Goal: Transaction & Acquisition: Book appointment/travel/reservation

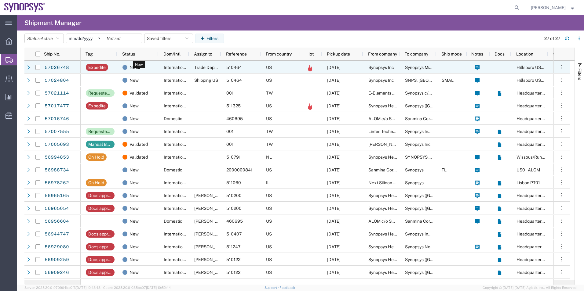
click at [151, 66] on div "New" at bounding box center [138, 67] width 33 height 13
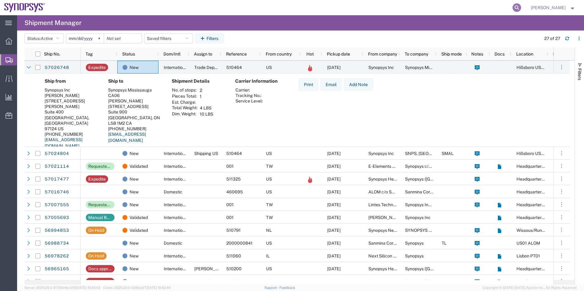
click at [518, 11] on icon at bounding box center [517, 7] width 9 height 9
paste input "57024804"
type input "57024804"
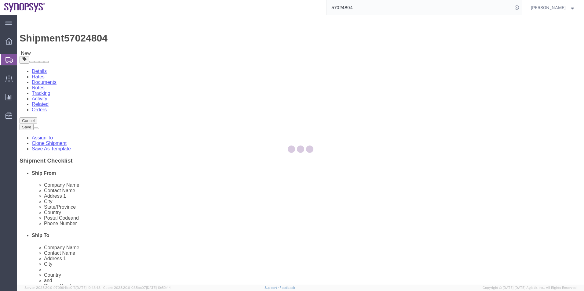
select select "63190"
select select "63152"
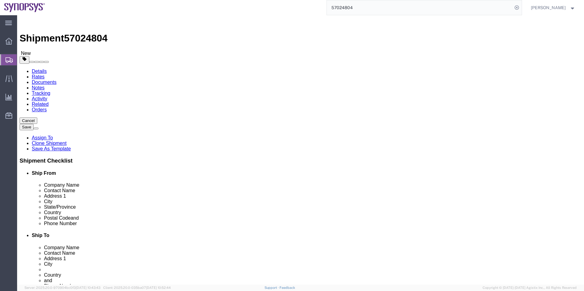
click icon
click dd "4.00 Each"
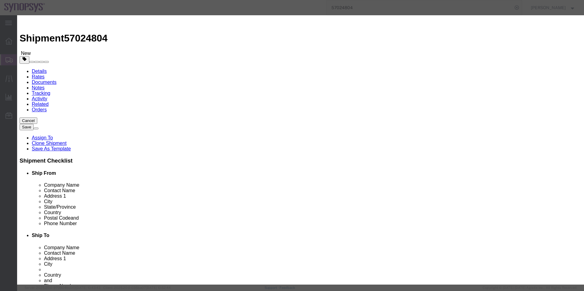
scroll to position [92, 0]
click button "Close"
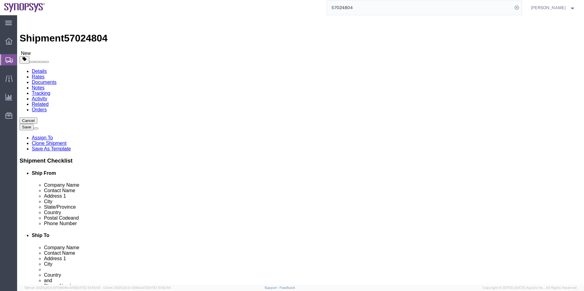
click select "Select Envelope Large Box Medium Box PAK Rack Small Box Tube Your Packaging"
select select "YRPK"
click select "Select Envelope Large Box Medium Box PAK Rack Small Box Tube Your Packaging"
click link "Special Services"
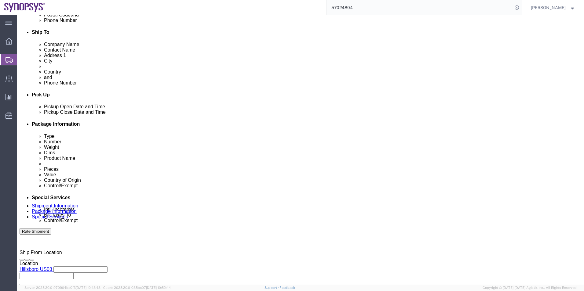
scroll to position [244, 0]
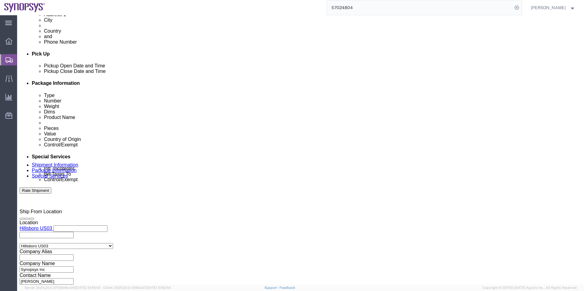
click select "Select Carriage Insurance Paid Carriage Paid To Cost and Freight Cost Insurance…"
select select "DAP"
click select "Select Carriage Insurance Paid Carriage Paid To Cost and Freight Cost Insurance…"
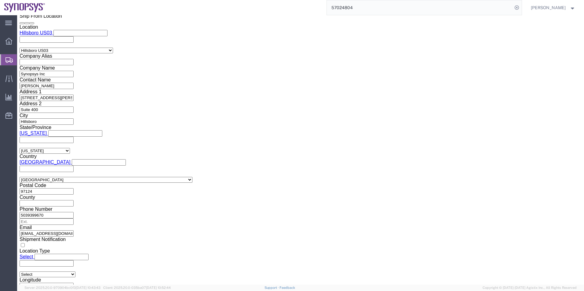
scroll to position [489, 0]
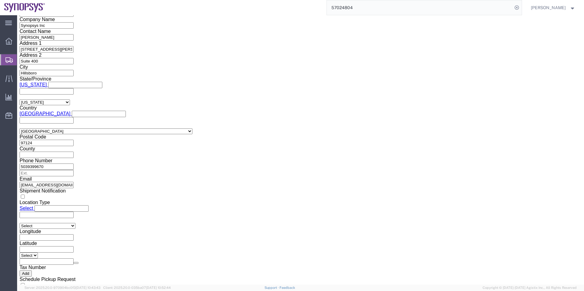
click select "Select ATF BIS DEA EPA FDA FTR ITAR OFAC Other (OPA)"
select select "BIS"
click select "Select ATF BIS DEA EPA FDA FTR ITAR OFAC Other (OPA)"
click select "Select AGR-Agricultural APP-Computers APR-Additional Permissive Exports AVS-Air…"
select select "NLR"
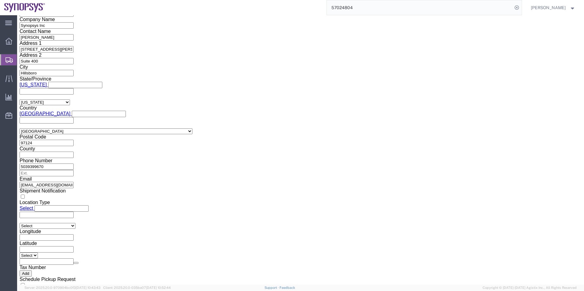
click select "Select AGR-Agricultural APP-Computers APR-Additional Permissive Exports AVS-Air…"
click input "checkbox"
checkbox input "true"
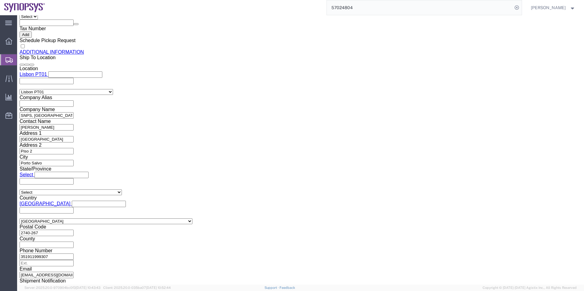
scroll to position [764, 0]
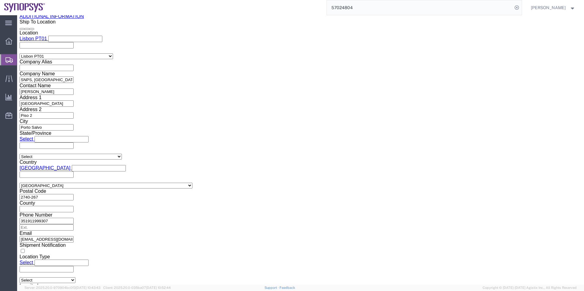
click button "Rate Shipment"
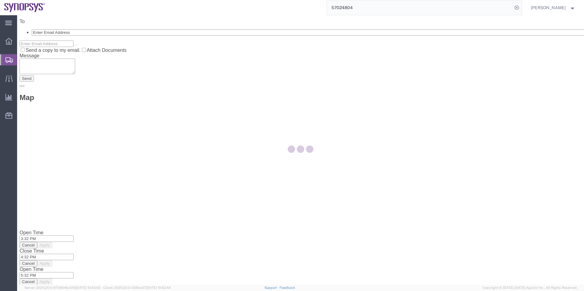
scroll to position [0, 0]
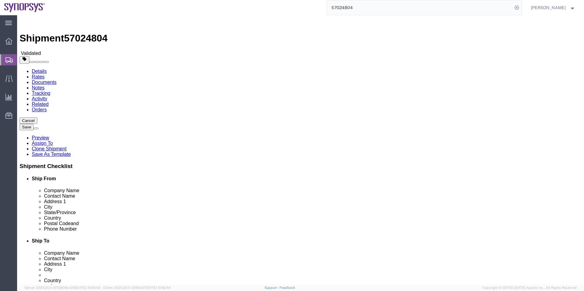
click at [36, 69] on link "Details" at bounding box center [39, 71] width 15 height 5
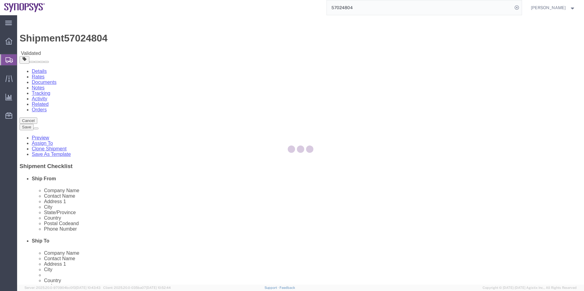
select select "63190"
select select "63152"
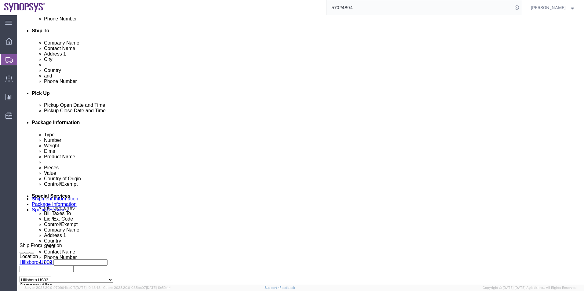
scroll to position [214, 0]
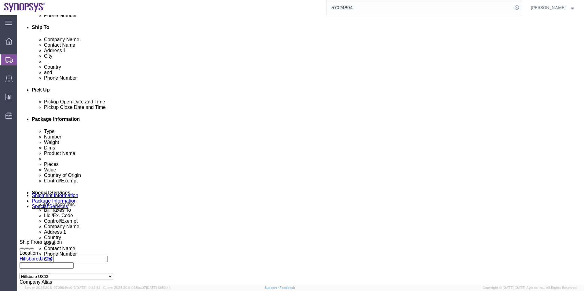
click select "Select Air Less than Truckload Multi-Leg Ocean Freight Rail Small Parcel Truckl…"
select select
click select "Select Air Less than Truckload Multi-Leg Ocean Freight Rail Small Parcel Truckl…"
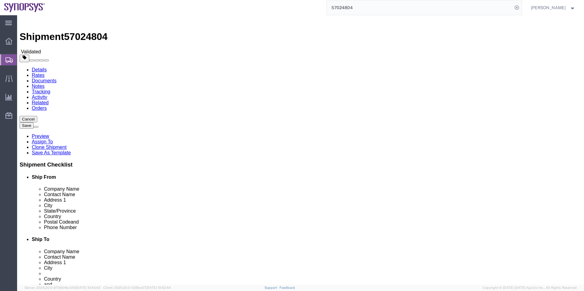
scroll to position [0, 0]
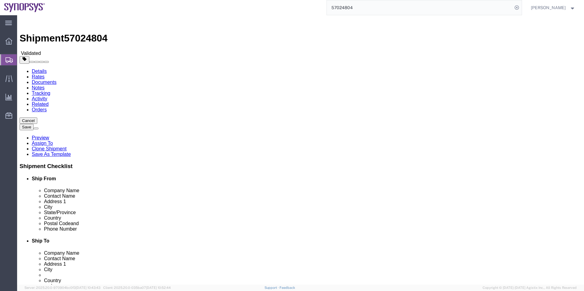
click icon
click dd "4.00 Each"
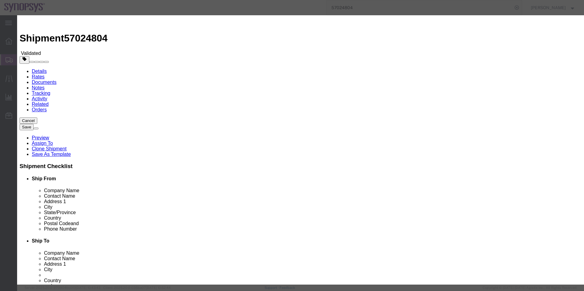
click button "Save & Close"
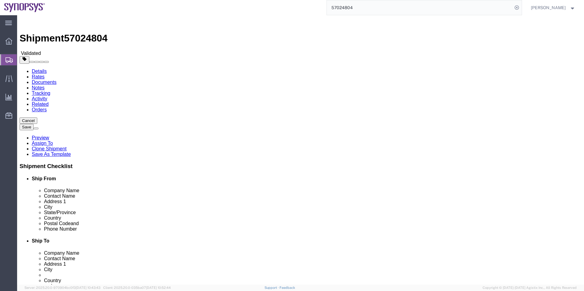
click input "1720.50"
type input "17"
click div "1 x Your Packaging Package Type Select Bale(s) Basket(s) Bolt(s) Bottle(s) Buck…"
click button "Save"
click icon
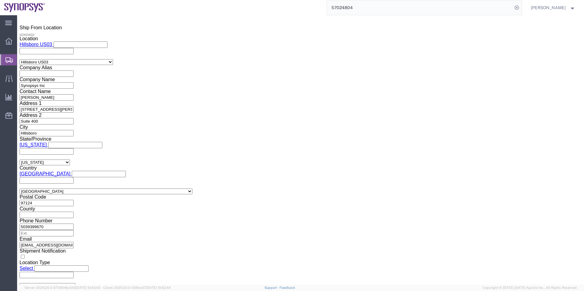
scroll to position [458, 0]
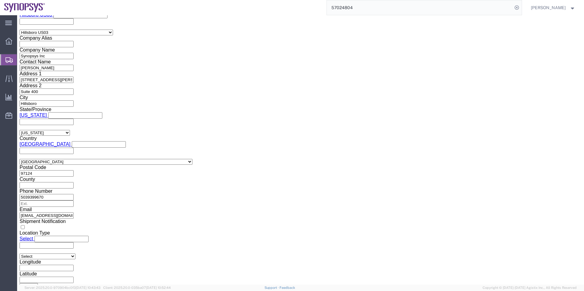
click button "Rate Shipment"
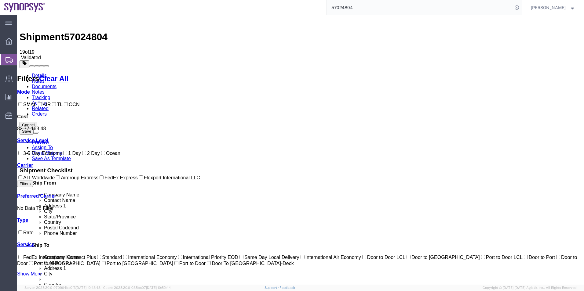
scroll to position [0, 0]
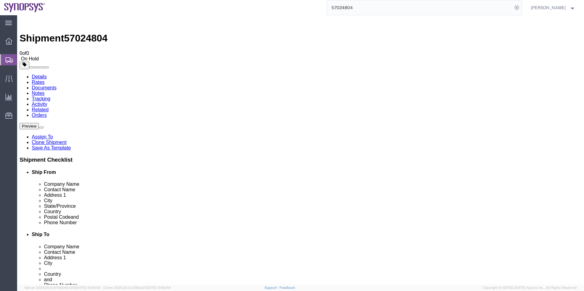
click at [82, 33] on span "57024804" at bounding box center [85, 38] width 43 height 11
copy span "57024804"
click at [0, 0] on span "Shipment Manager" at bounding box center [0, 0] width 0 height 0
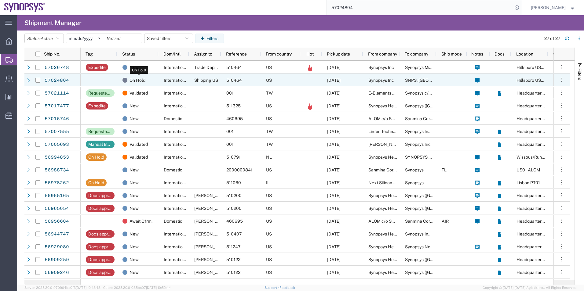
drag, startPoint x: 139, startPoint y: 79, endPoint x: 150, endPoint y: 65, distance: 18.0
click at [139, 79] on span "On Hold" at bounding box center [138, 80] width 16 height 13
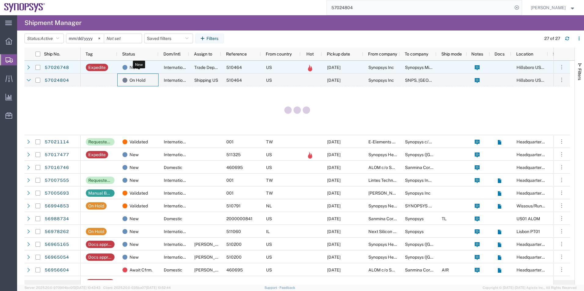
click at [150, 66] on div "New" at bounding box center [138, 67] width 33 height 13
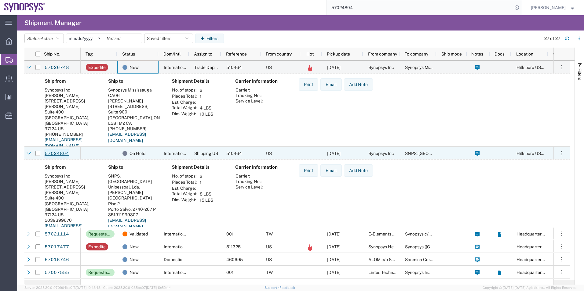
click at [56, 151] on link "57024804" at bounding box center [56, 154] width 25 height 10
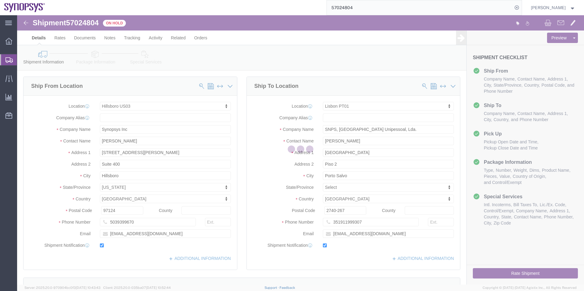
select select "63190"
select select "63152"
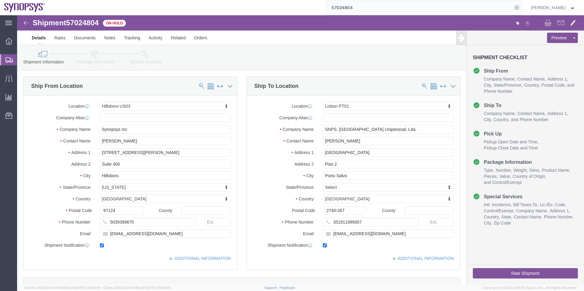
click link "Special Services"
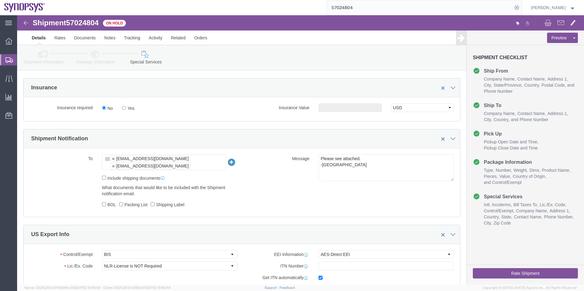
scroll to position [458, 0]
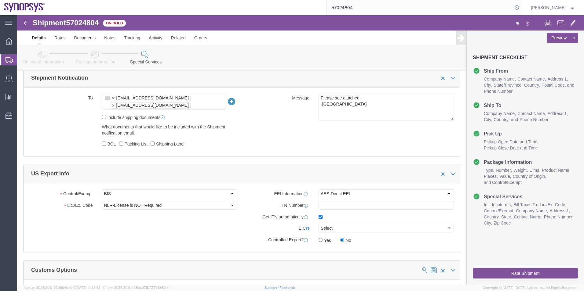
click at [0, 0] on span "Shipment Manager" at bounding box center [0, 0] width 0 height 0
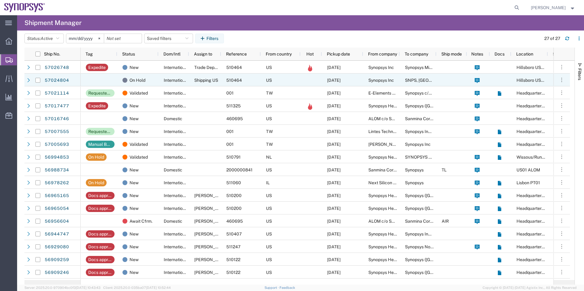
click at [296, 81] on div "US" at bounding box center [281, 80] width 40 height 13
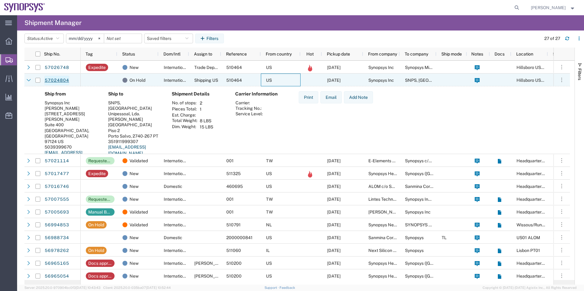
click at [55, 79] on link "57024804" at bounding box center [56, 81] width 25 height 10
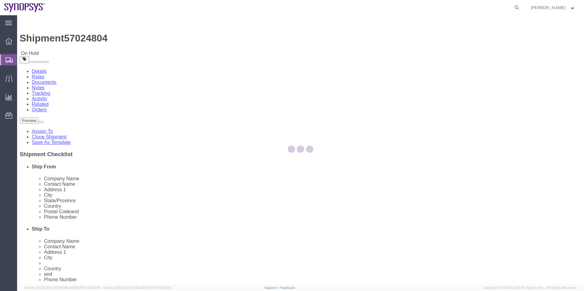
select select "63190"
select select "63152"
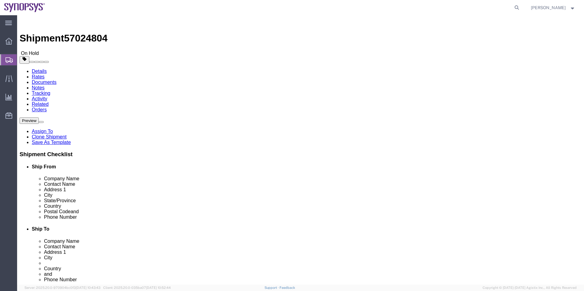
click icon
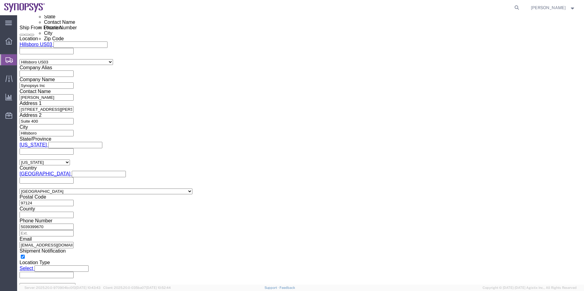
scroll to position [367, 0]
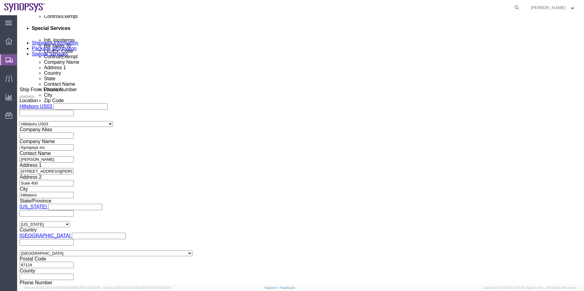
click at [0, 0] on span "Shipment Manager" at bounding box center [0, 0] width 0 height 0
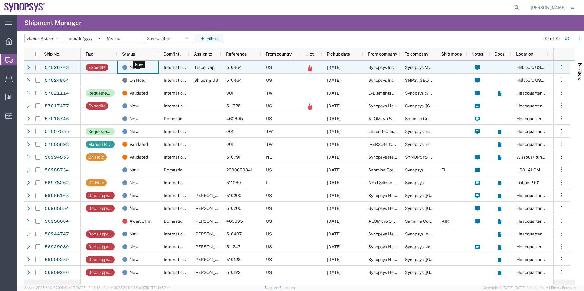
click at [142, 70] on div "New" at bounding box center [138, 67] width 33 height 13
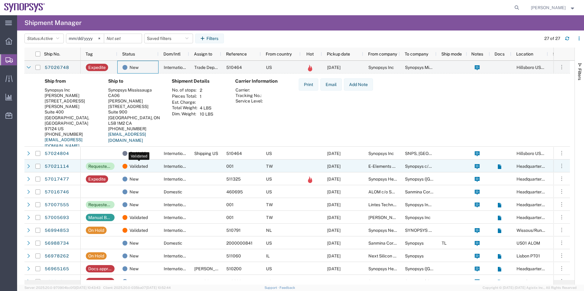
click at [154, 163] on div "Validated" at bounding box center [138, 166] width 33 height 13
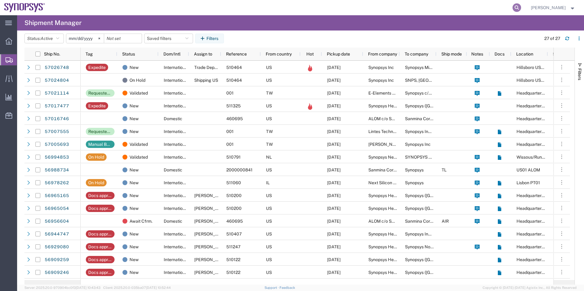
click at [518, 8] on icon at bounding box center [517, 7] width 9 height 9
click at [471, 9] on input "search" at bounding box center [420, 7] width 186 height 15
type input "57024610"
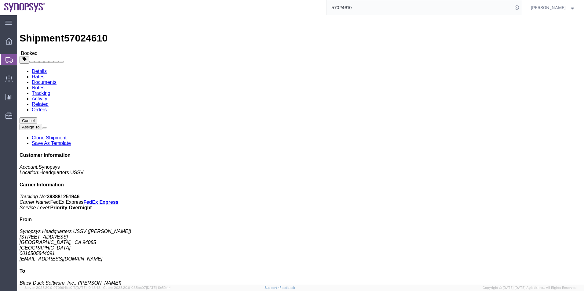
click link "Documents"
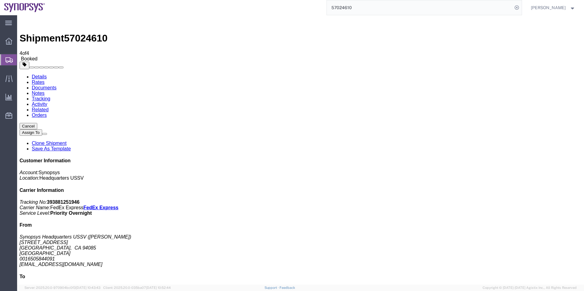
click at [0, 0] on span "Shipment Manager" at bounding box center [0, 0] width 0 height 0
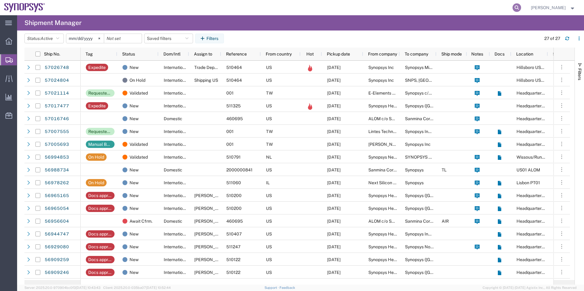
click at [517, 6] on icon at bounding box center [517, 7] width 9 height 9
type input "57024779"
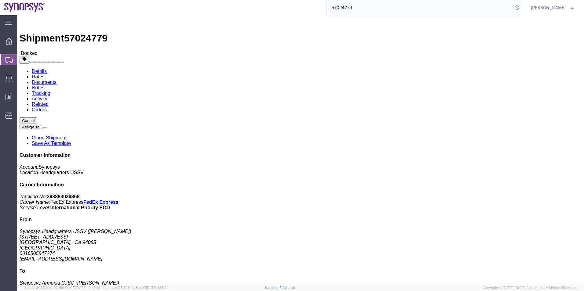
click link "Documents"
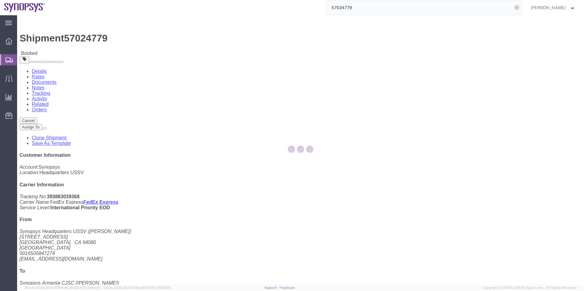
click at [82, 38] on div at bounding box center [300, 150] width 567 height 270
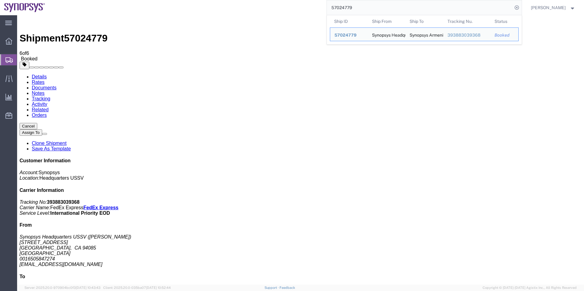
drag, startPoint x: 370, startPoint y: 12, endPoint x: 307, endPoint y: 5, distance: 62.9
click at [307, 5] on div "57024779 Ship ID Ship From Ship To Tracking Nu. Status Ship ID 57024779 Ship Fr…" at bounding box center [285, 7] width 472 height 15
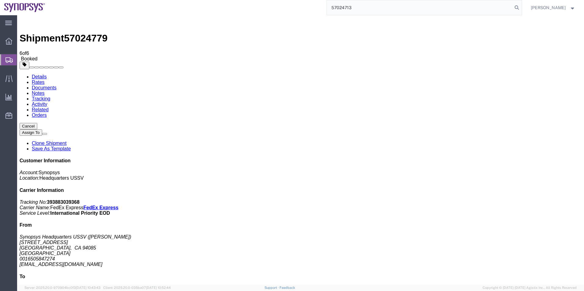
type input "57024713"
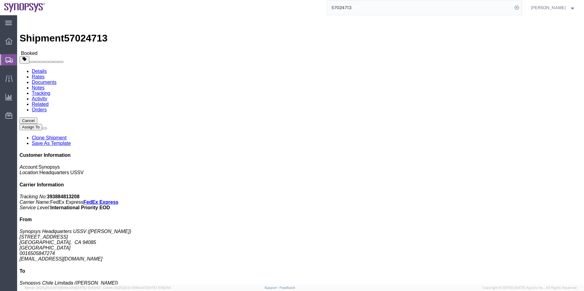
click link "Documents"
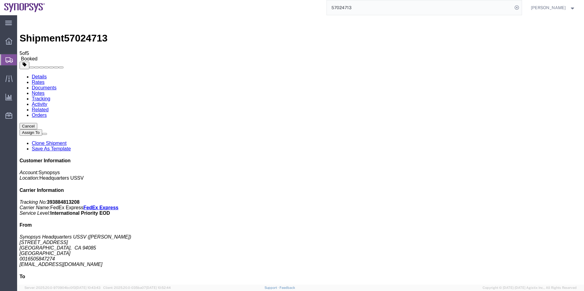
click at [0, 0] on span "Shipment Manager" at bounding box center [0, 0] width 0 height 0
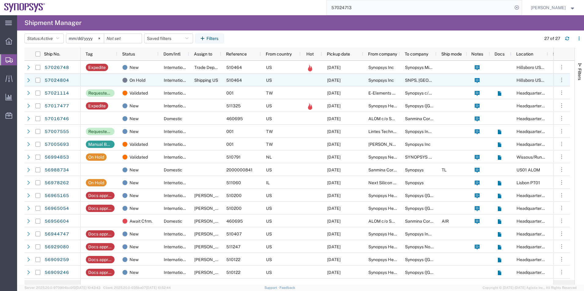
click at [159, 76] on div "International" at bounding box center [174, 80] width 31 height 13
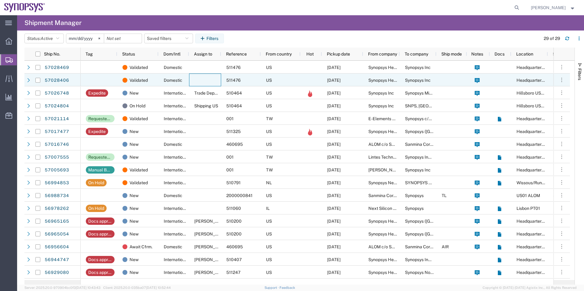
click at [205, 79] on div at bounding box center [205, 80] width 32 height 13
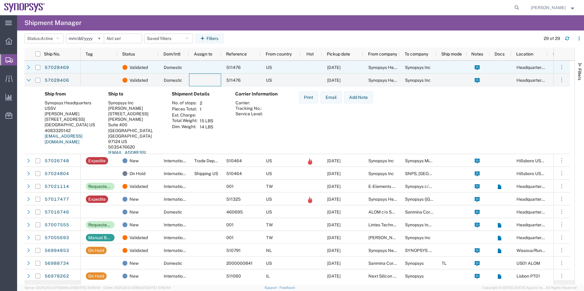
click at [205, 68] on div at bounding box center [205, 67] width 32 height 13
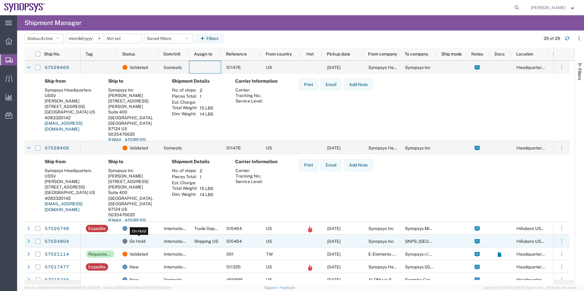
click at [149, 239] on div "On Hold" at bounding box center [138, 241] width 33 height 13
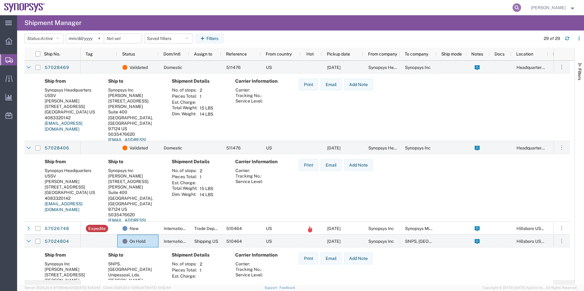
click at [516, 9] on icon at bounding box center [517, 7] width 9 height 9
click at [470, 9] on input "search" at bounding box center [420, 7] width 186 height 15
paste input "56864384"
type input "56864384"
click at [406, 7] on input "56864384" at bounding box center [420, 7] width 186 height 15
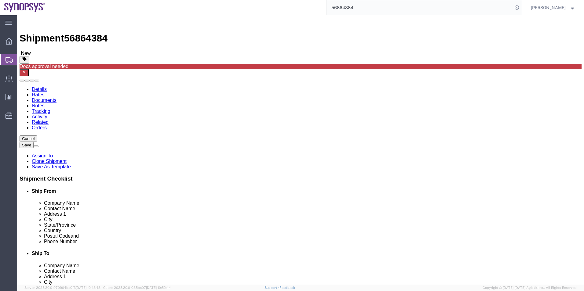
select select "63204"
select select "63135"
click icon
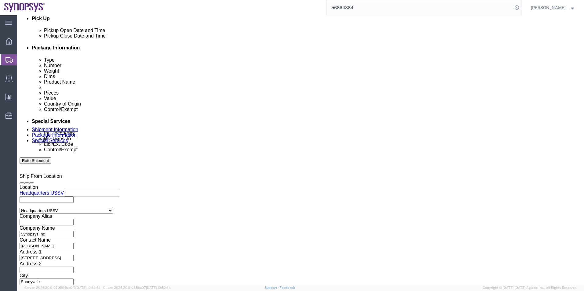
scroll to position [397, 0]
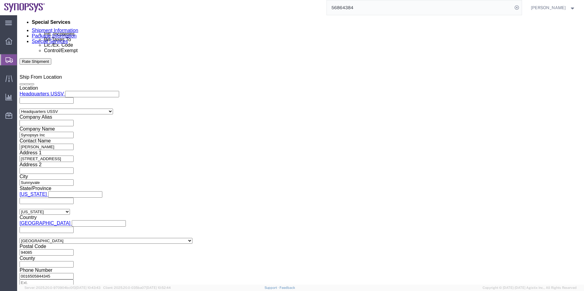
click icon
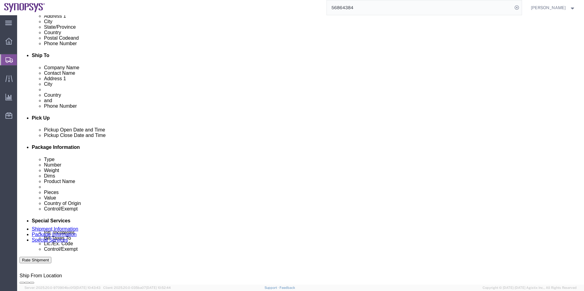
scroll to position [133, 0]
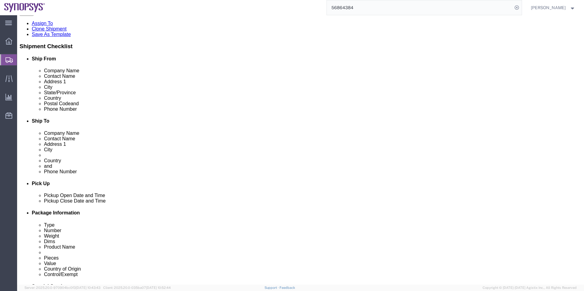
drag, startPoint x: 147, startPoint y: 88, endPoint x: 64, endPoint y: 89, distance: 83.4
click div "Email lshertz@synopsys.com"
click icon
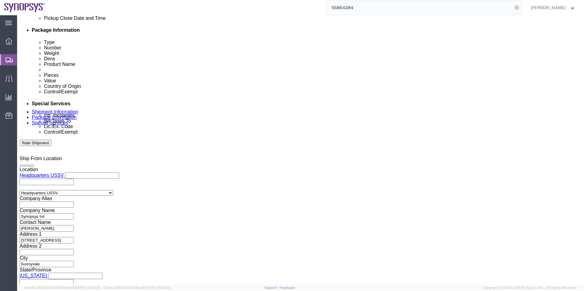
scroll to position [316, 0]
click input "text"
paste input "lshertz@synopsys.com"
type input "lshertz@synopsys.com"
click textarea
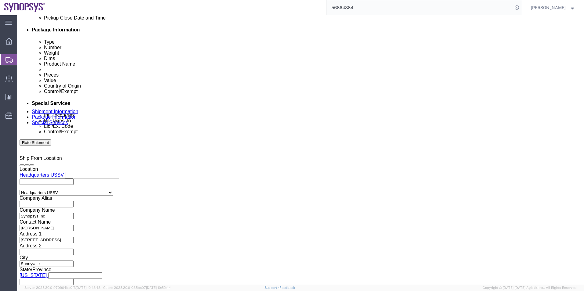
type textarea "Please see attached. -[GEOGRAPHIC_DATA]"
click button "Rate Shipment"
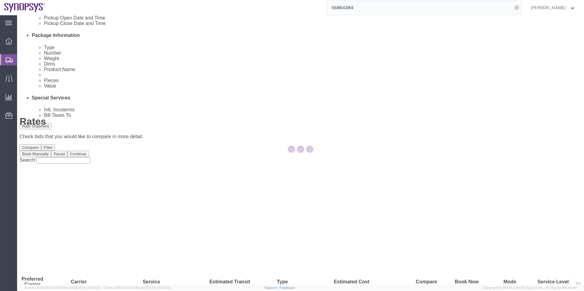
scroll to position [0, 0]
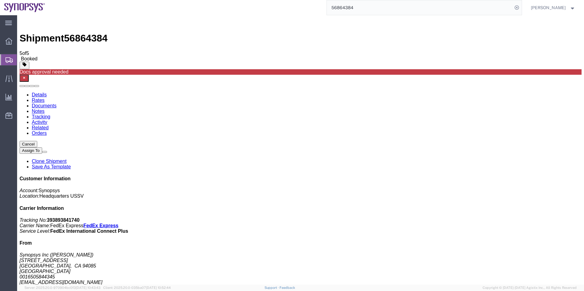
click at [0, 0] on span "Shipment Manager" at bounding box center [0, 0] width 0 height 0
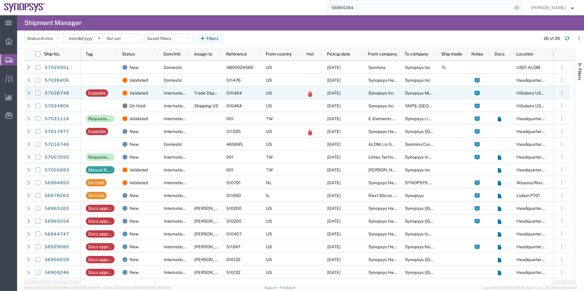
click at [320, 93] on div at bounding box center [311, 92] width 21 height 13
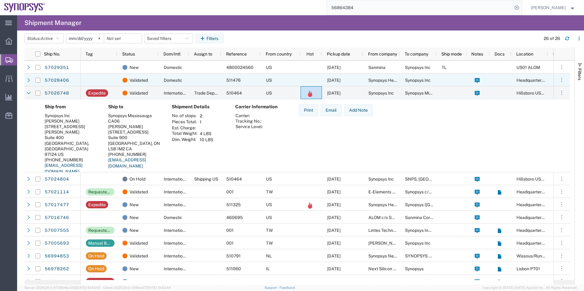
click at [215, 80] on div at bounding box center [205, 80] width 32 height 13
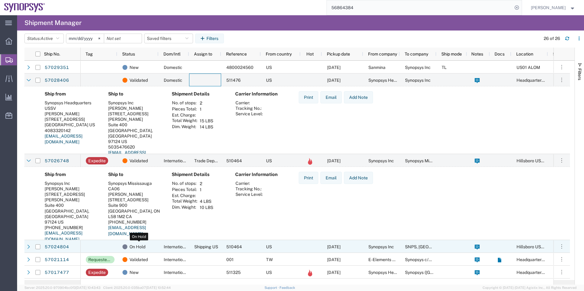
click at [154, 249] on div "On Hold" at bounding box center [138, 247] width 33 height 13
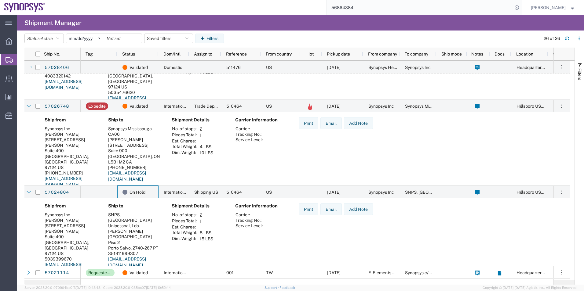
scroll to position [61, 0]
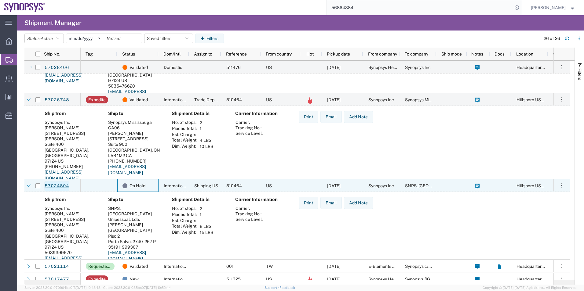
click at [62, 184] on link "57024804" at bounding box center [56, 186] width 25 height 10
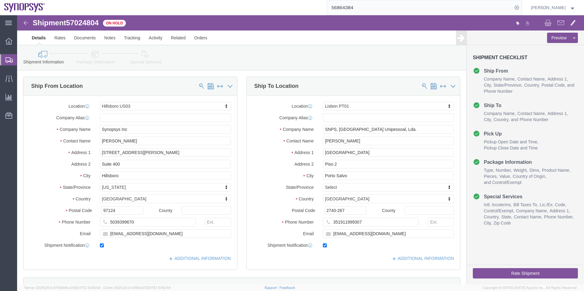
select select "63190"
select select "63152"
click icon
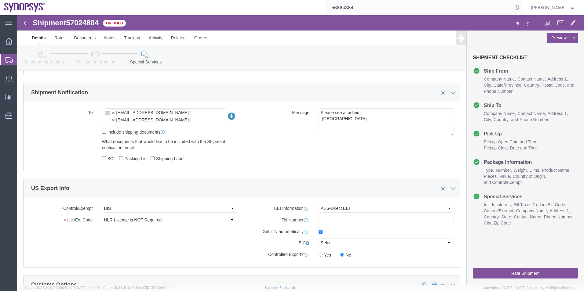
scroll to position [458, 0]
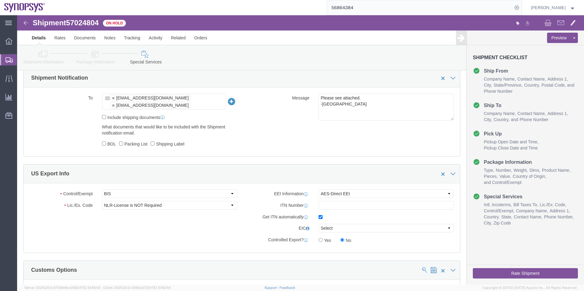
click button "Rate Shipment"
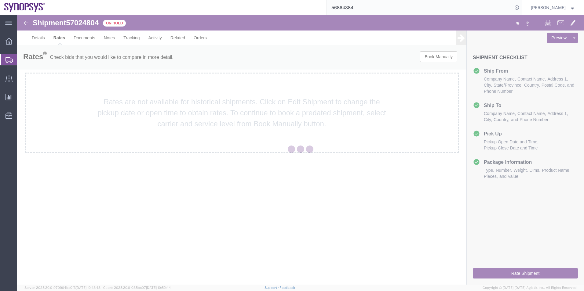
scroll to position [0, 0]
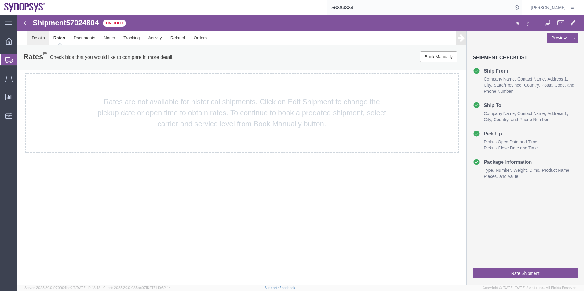
click at [38, 38] on link "Details" at bounding box center [38, 38] width 22 height 15
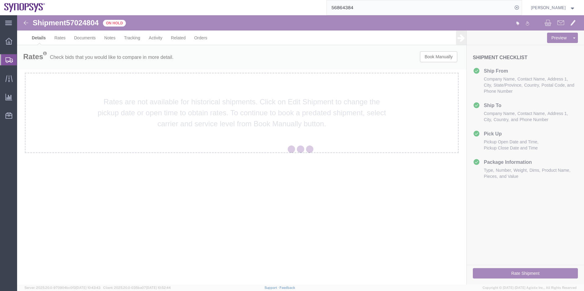
select select "63190"
select select "63152"
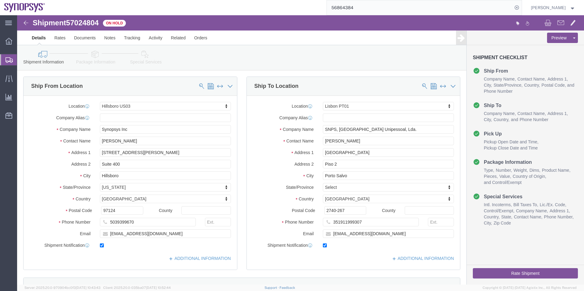
click icon
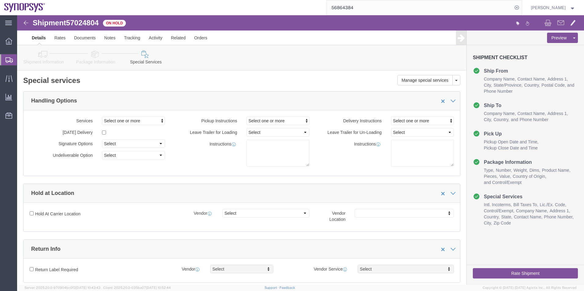
click icon
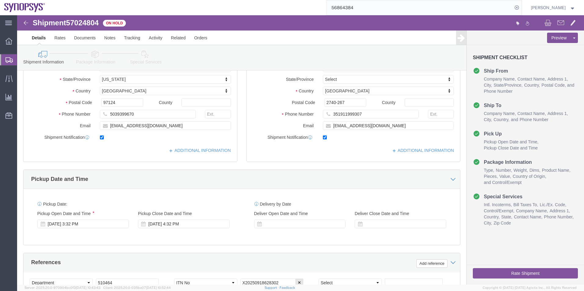
scroll to position [153, 0]
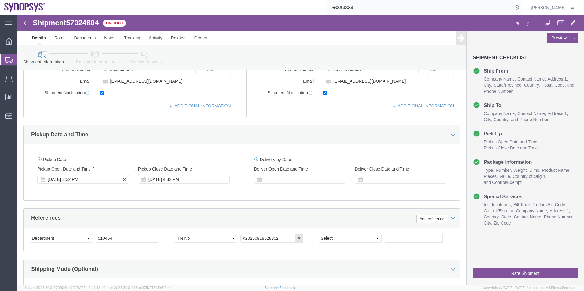
click div "Oct 03 2025 3:32 PM"
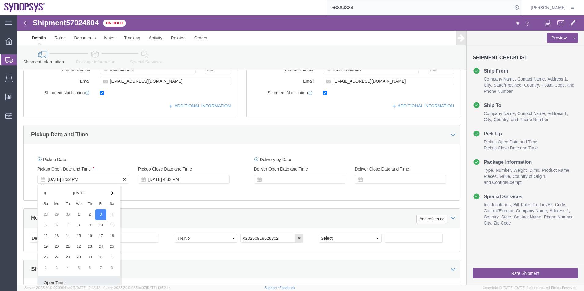
scroll to position [255, 0]
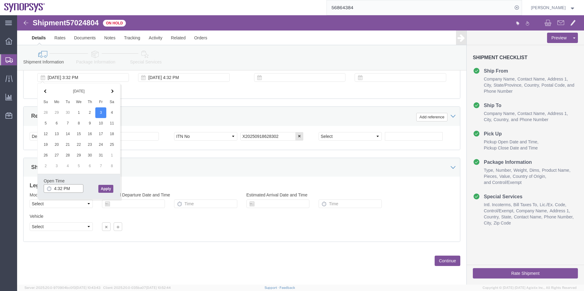
type input "4:32 PM"
click button "Apply"
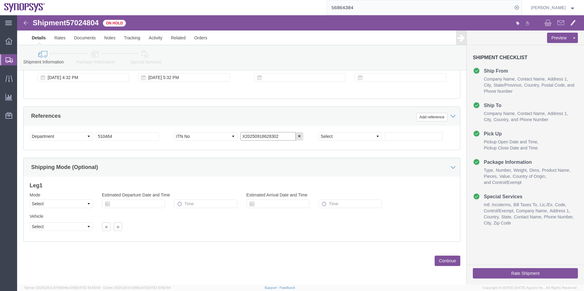
drag, startPoint x: 262, startPoint y: 122, endPoint x: 210, endPoint y: 119, distance: 52.3
click div "Select Account Type Activity ID Airline Appointment Number ASN Batch Request # …"
click div "Shipping Mode (Optional)"
click icon
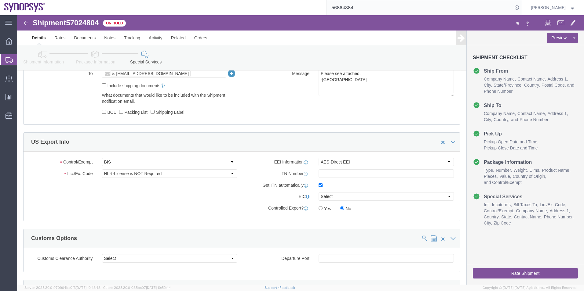
scroll to position [482, 0]
click input "text"
paste input "X20250918628302"
drag, startPoint x: 341, startPoint y: 161, endPoint x: 279, endPoint y: 159, distance: 62.0
click div "ITN Number X20250918628302"
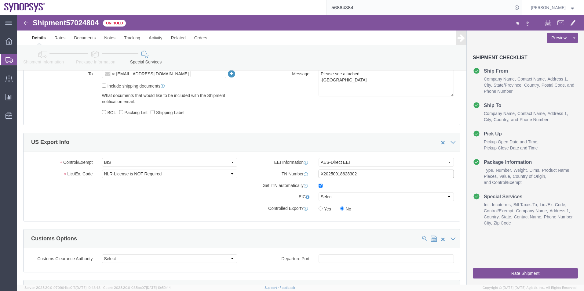
type input "X20250918628302"
click input "X20250918628302"
click link "Shipment Information"
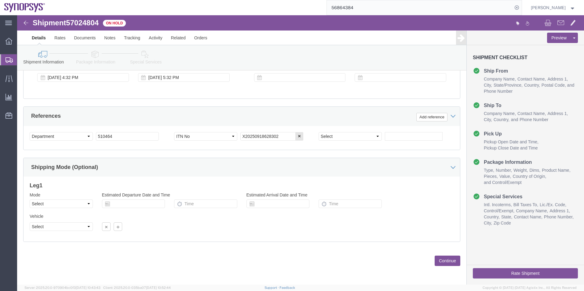
scroll to position [255, 0]
drag, startPoint x: 233, startPoint y: 123, endPoint x: 206, endPoint y: 124, distance: 27.2
click div "Select Account Type Activity ID Airline Appointment Number ASN Batch Request # …"
click button "button"
click icon
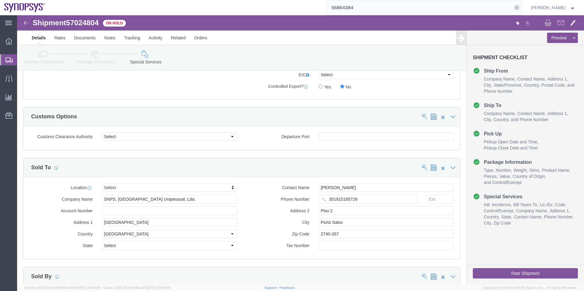
scroll to position [543, 0]
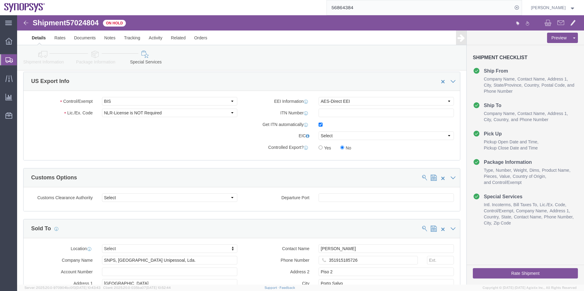
drag, startPoint x: 495, startPoint y: 254, endPoint x: 509, endPoint y: 263, distance: 17.0
click button "Rate Shipment"
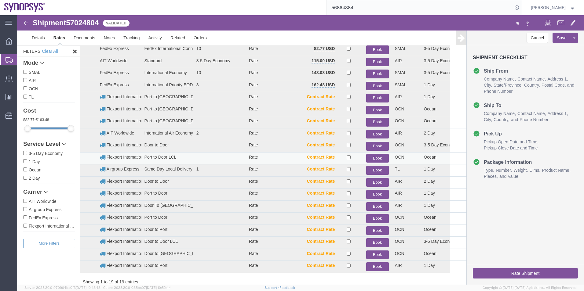
scroll to position [0, 0]
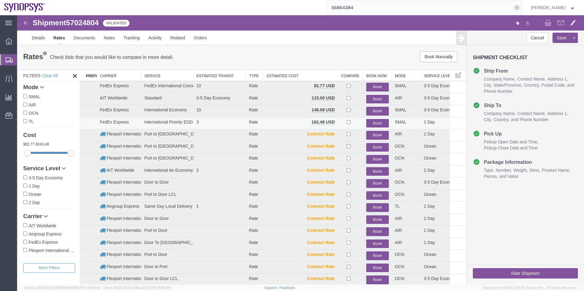
click at [374, 121] on button "Book" at bounding box center [377, 123] width 23 height 9
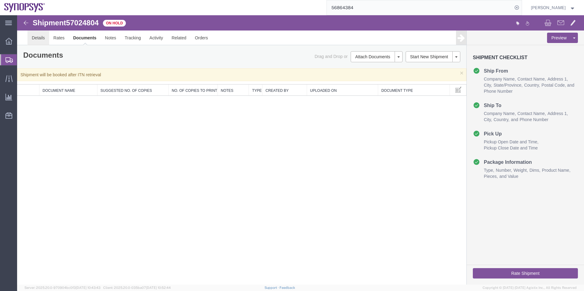
click at [43, 35] on link "Details" at bounding box center [38, 38] width 22 height 15
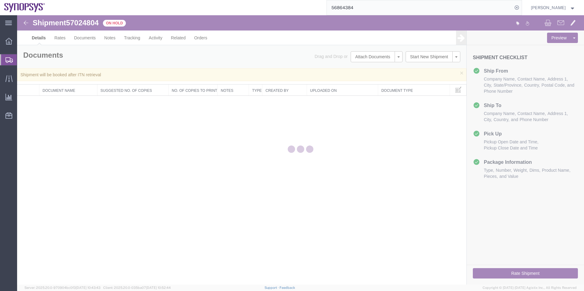
select select "63190"
select select "63152"
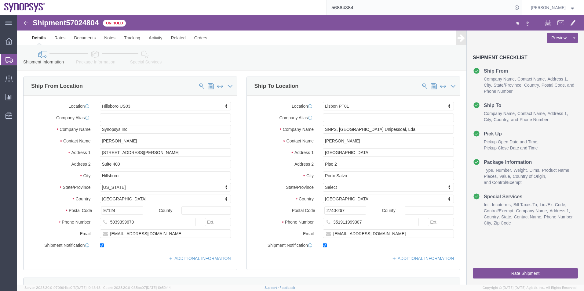
click link "Special Services"
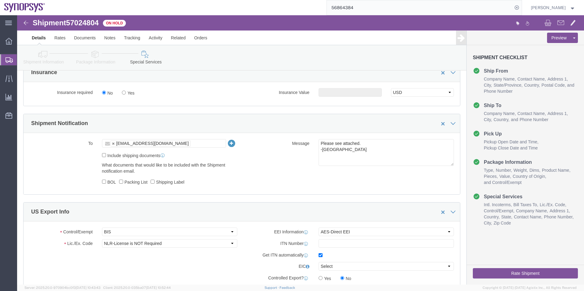
scroll to position [458, 0]
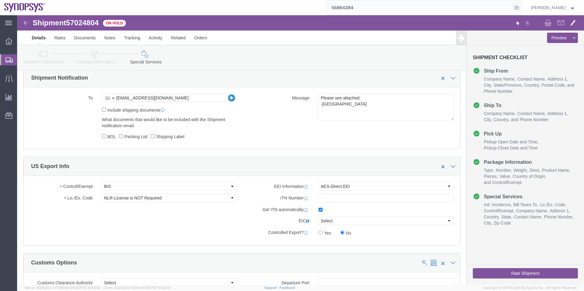
click at [0, 0] on span "Shipment Manager" at bounding box center [0, 0] width 0 height 0
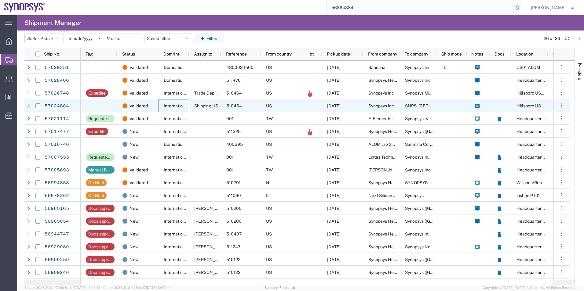
click at [179, 101] on div "International" at bounding box center [174, 105] width 31 height 13
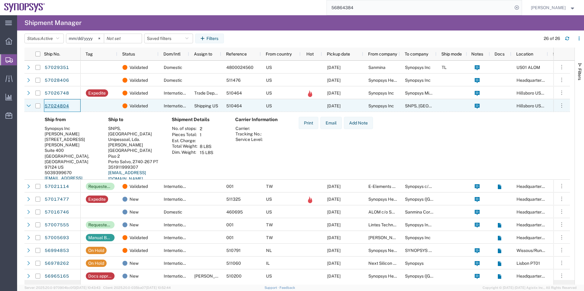
click at [56, 104] on link "57024804" at bounding box center [56, 106] width 25 height 10
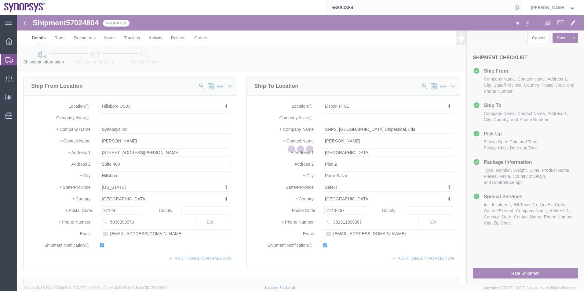
select select "63190"
select select "63152"
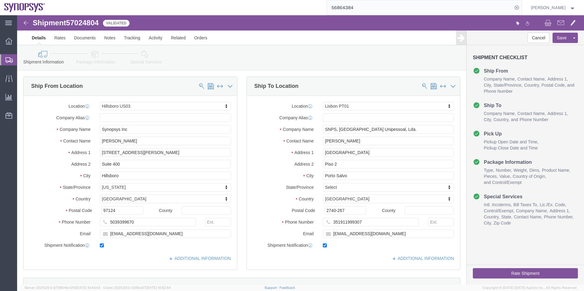
click icon
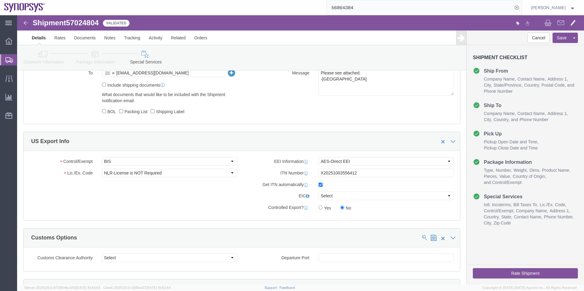
scroll to position [550, 0]
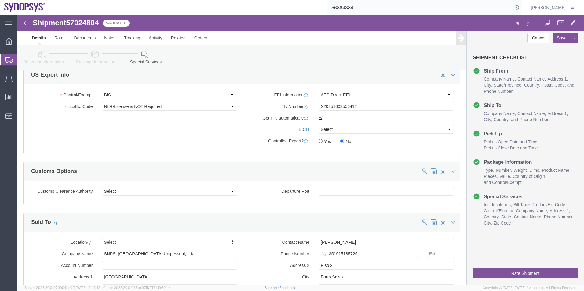
click input "checkbox"
checkbox input "false"
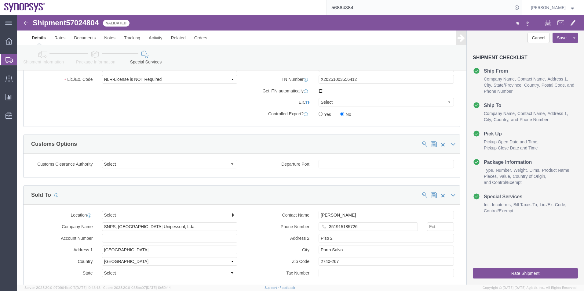
scroll to position [672, 0]
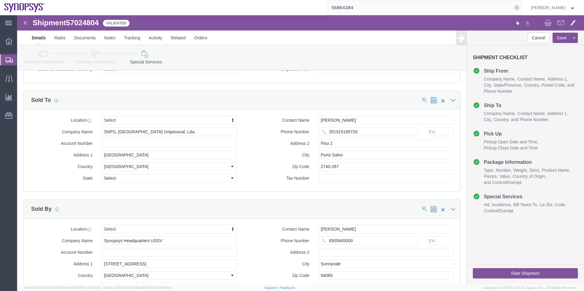
click button "Rate Shipment"
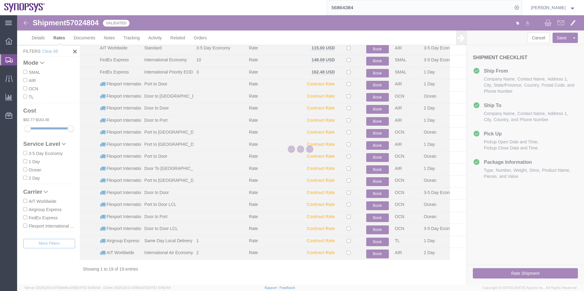
scroll to position [38, 0]
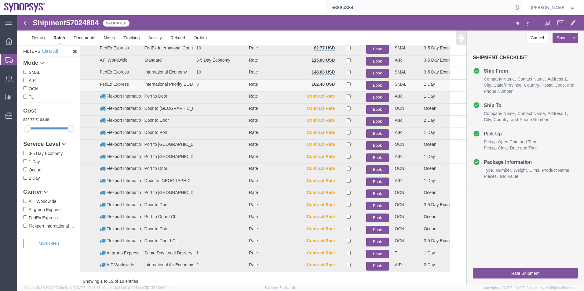
click at [370, 83] on button "Book" at bounding box center [377, 85] width 23 height 9
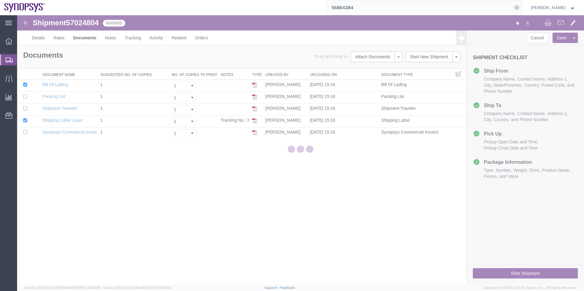
scroll to position [0, 0]
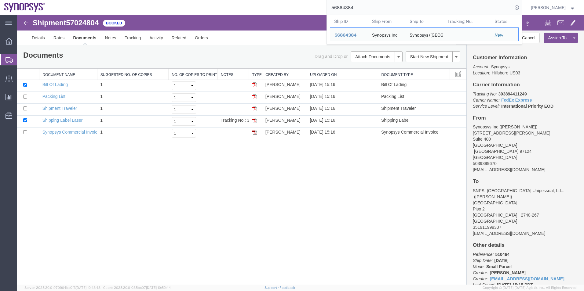
drag, startPoint x: 390, startPoint y: 9, endPoint x: 288, endPoint y: 9, distance: 102.3
click at [288, 9] on div "56864384 Ship ID Ship From Ship To Tracking Nu. Status Ship ID 56864384 Ship Fr…" at bounding box center [285, 7] width 472 height 15
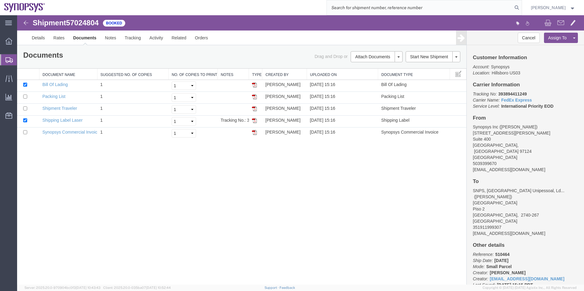
paste input "57029351"
type input "57029351"
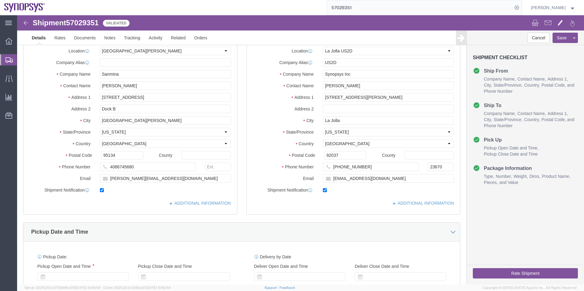
select select
select select "63192"
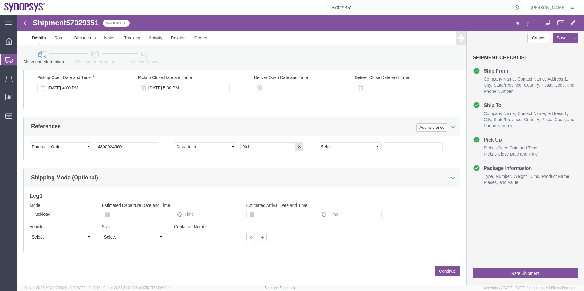
scroll to position [122, 0]
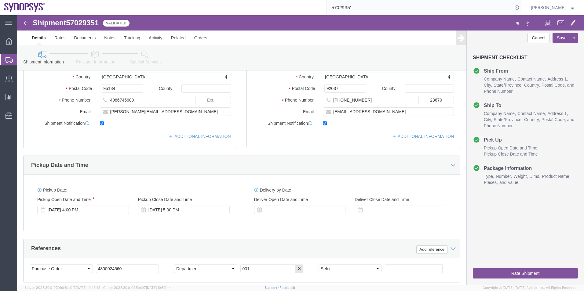
click icon
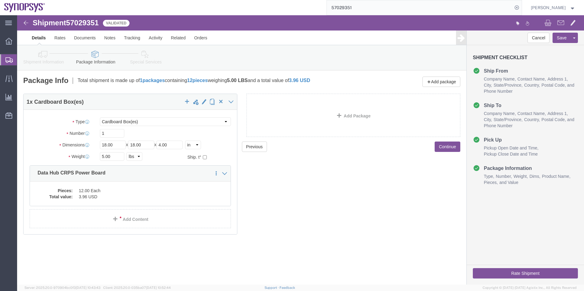
click link "Special Services"
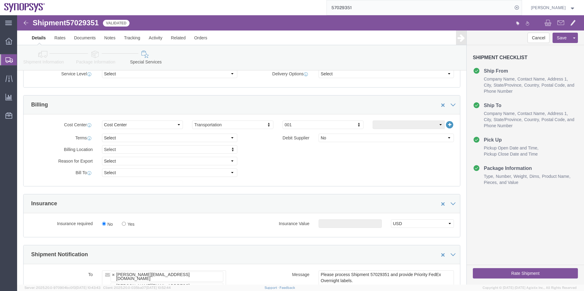
scroll to position [397, 0]
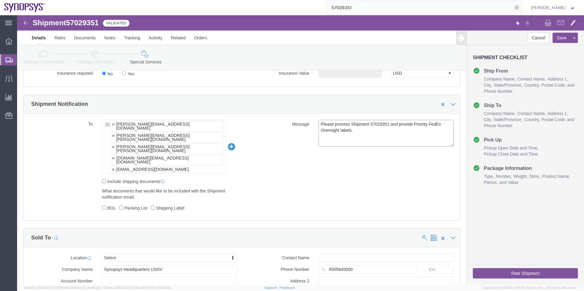
drag, startPoint x: 300, startPoint y: 107, endPoint x: 407, endPoint y: 120, distance: 108.0
click textarea "Please process Shipment 57029351 and provide Priority FedEx Overnight labels."
type textarea "Please see attached"
click ul "elaine.eigenmann@sanmina.com grinnell.duncan@sanmina.com mauro.gonzalez@sanmina…"
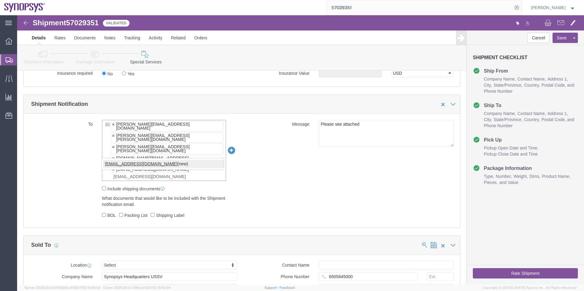
type input "shipping@synopsys.com"
click textarea "Please process Shipment 57029351 and provide Priority FedEx Overnight labels."
type textarea "Please see attached. Thank you -Kaelen"
click button "Rate Shipment"
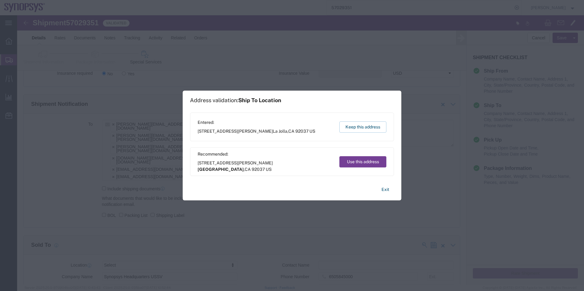
click at [357, 164] on button "Use this address" at bounding box center [362, 161] width 47 height 11
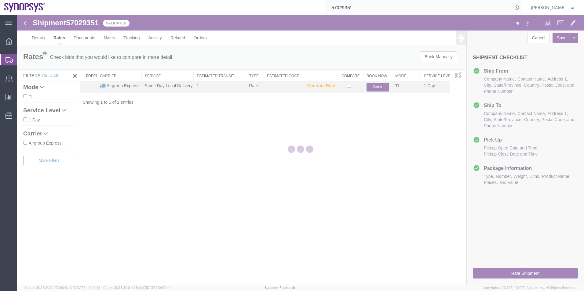
scroll to position [0, 0]
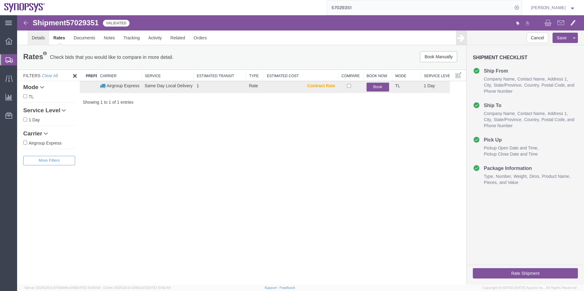
click at [40, 40] on link "Details" at bounding box center [38, 38] width 22 height 15
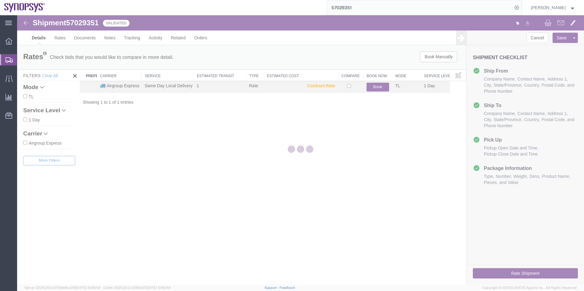
select select "63192"
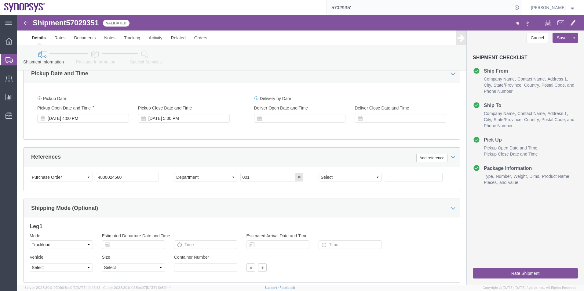
scroll to position [244, 0]
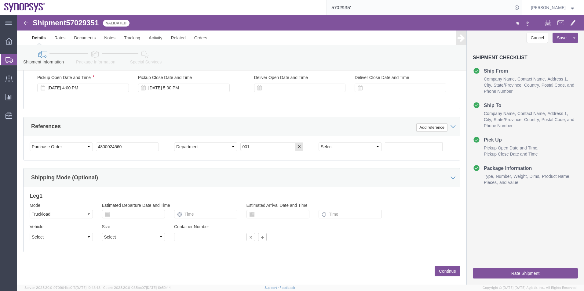
click icon
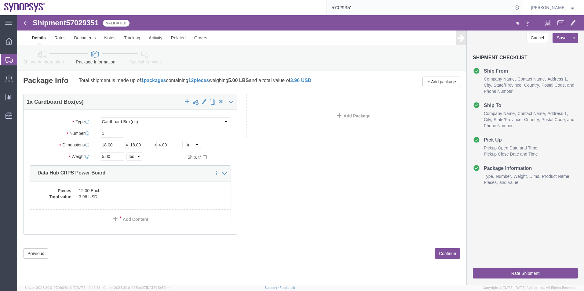
click link "Shipment Information"
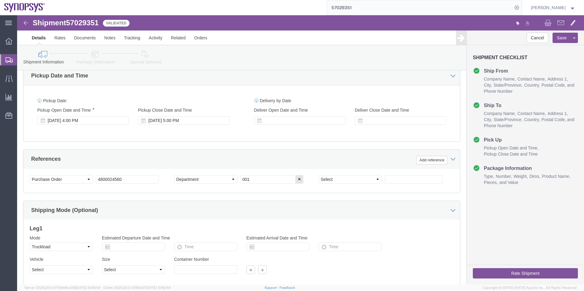
scroll to position [244, 0]
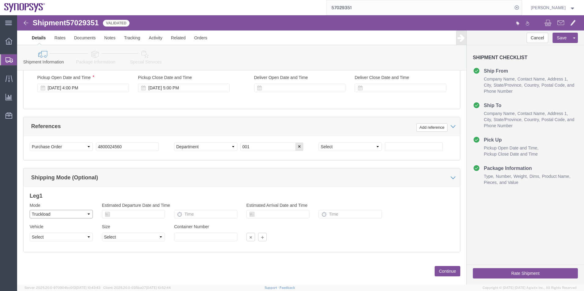
click select "Select Air Less than Truckload Multi-Leg Ocean Freight Rail Small Parcel Truckl…"
click div "Leg 1 Mode Select Air Less than Truckload Multi-Leg Ocean Freight Rail Small Pa…"
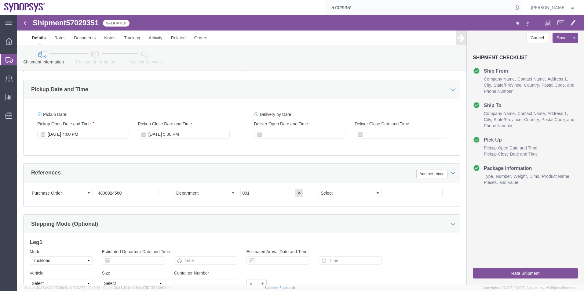
scroll to position [255, 0]
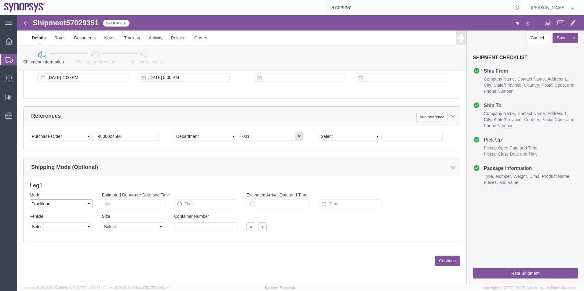
click select "Select Air Less than Truckload Multi-Leg Ocean Freight Rail Small Parcel Truckl…"
select select
click select "Select Air Less than Truckload Multi-Leg Ocean Freight Rail Small Parcel Truckl…"
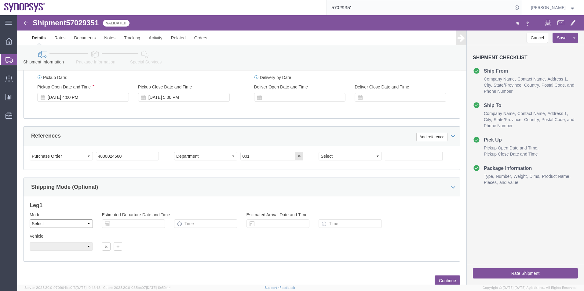
scroll to position [224, 0]
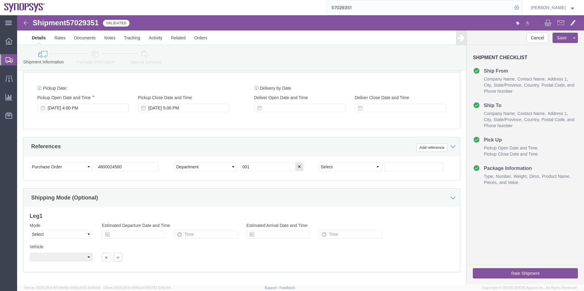
click icon
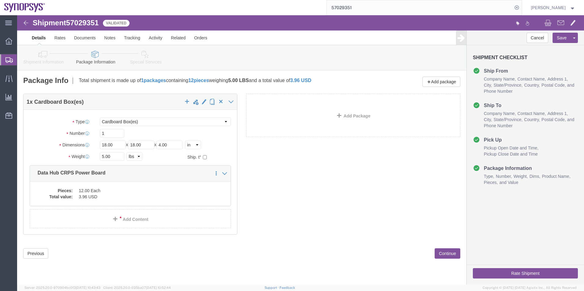
click icon
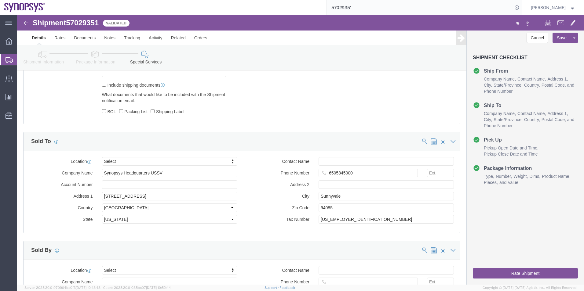
scroll to position [550, 0]
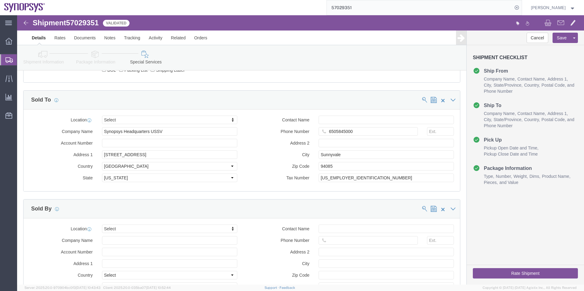
click button "Rate Shipment"
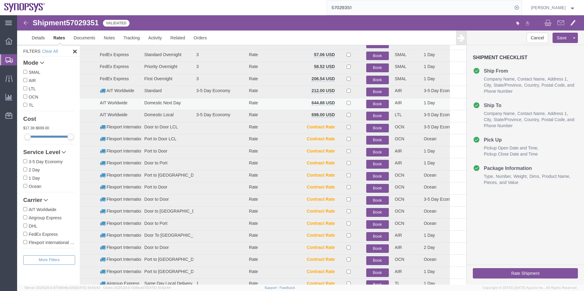
scroll to position [61, 0]
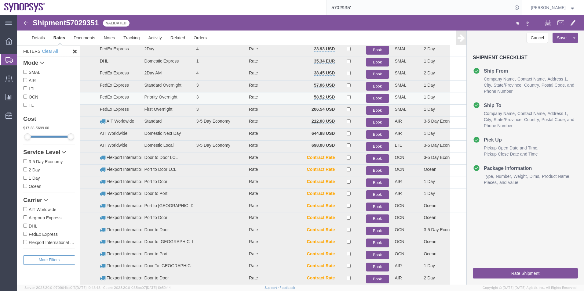
click at [374, 98] on button "Book" at bounding box center [377, 98] width 23 height 9
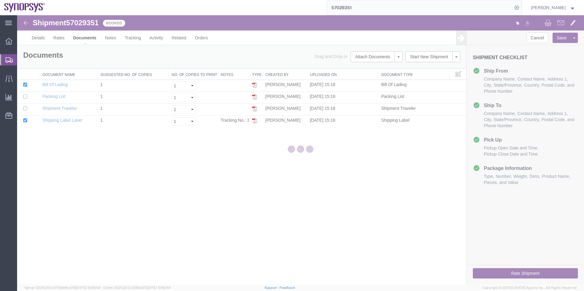
scroll to position [0, 0]
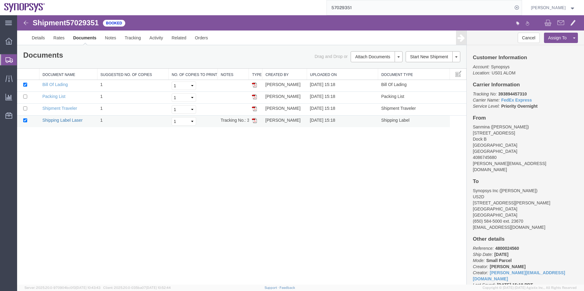
drag, startPoint x: 71, startPoint y: 120, endPoint x: 92, endPoint y: 17, distance: 104.6
click at [71, 120] on link "Shipping Label Laser" at bounding box center [62, 120] width 40 height 5
click at [80, 22] on span "57029351" at bounding box center [82, 23] width 33 height 8
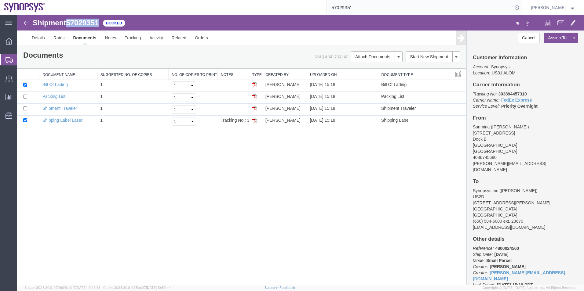
click at [80, 22] on span "57029351" at bounding box center [82, 23] width 33 height 8
copy span "57029351"
click at [0, 0] on span "Shipment Manager" at bounding box center [0, 0] width 0 height 0
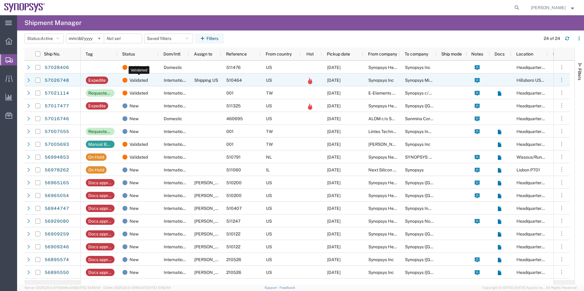
click at [152, 81] on div "Validated" at bounding box center [138, 80] width 33 height 13
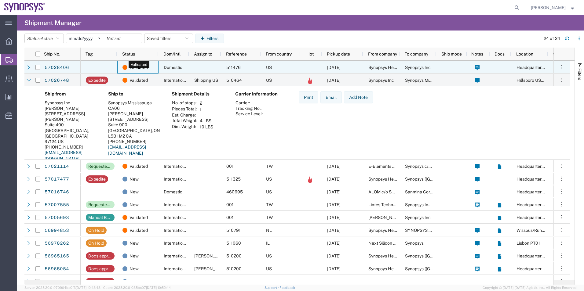
click at [152, 68] on div "Validated" at bounding box center [138, 67] width 33 height 13
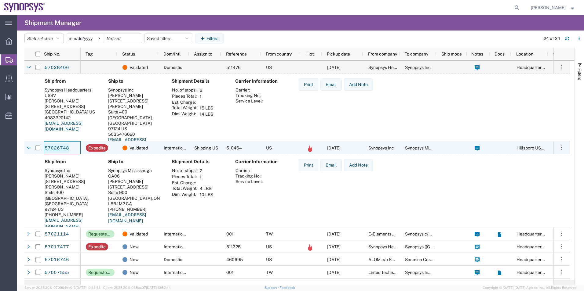
click at [61, 148] on link "57026748" at bounding box center [56, 149] width 25 height 10
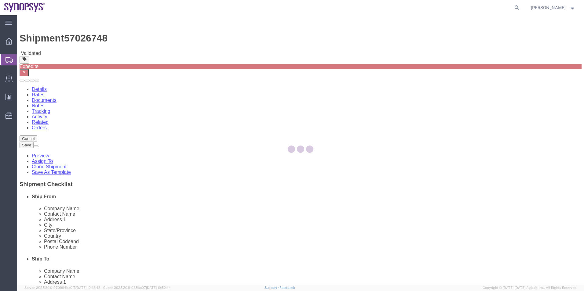
click at [135, 57] on div at bounding box center [300, 150] width 567 height 270
click at [142, 57] on div at bounding box center [300, 150] width 567 height 270
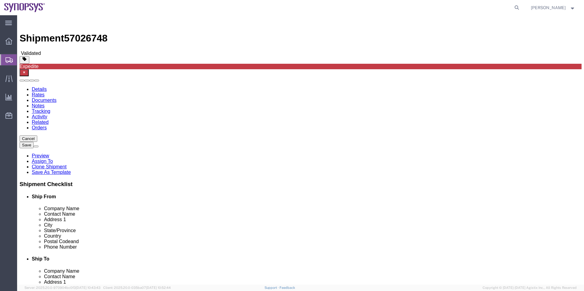
select select "63190"
select select "63078"
click icon
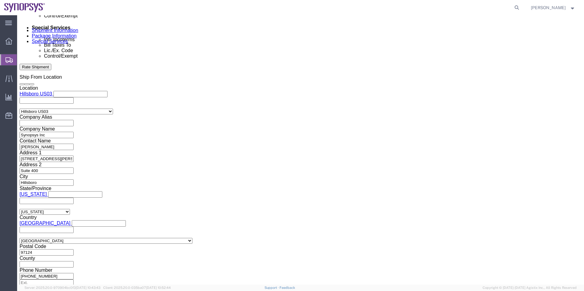
scroll to position [458, 0]
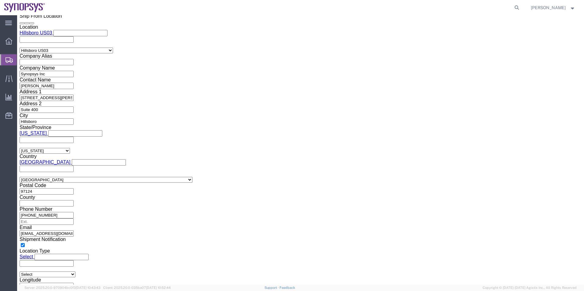
click icon
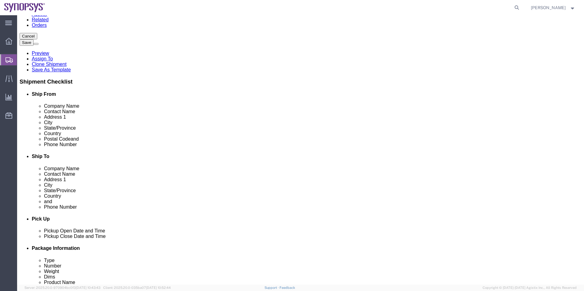
scroll to position [102, 0]
drag, startPoint x: 149, startPoint y: 120, endPoint x: 33, endPoint y: 120, distance: 115.8
click div "Email [EMAIL_ADDRESS][DOMAIN_NAME]"
click icon
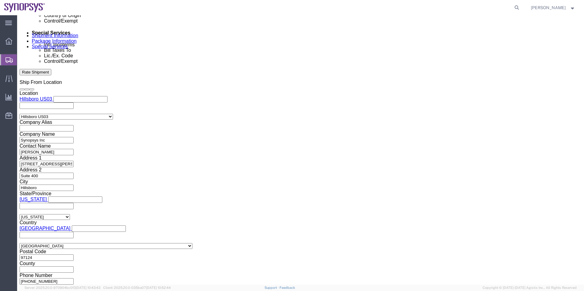
scroll to position [438, 0]
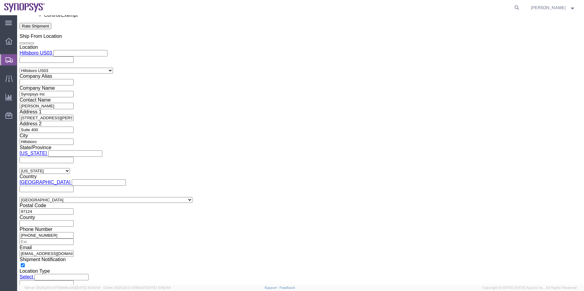
click input "text"
paste input "[EMAIL_ADDRESS][DOMAIN_NAME]"
type input "[EMAIL_ADDRESS][DOMAIN_NAME]"
click textarea
type textarea "Please see attached. -[GEOGRAPHIC_DATA]"
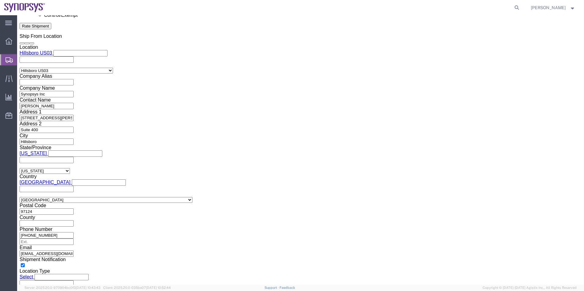
drag, startPoint x: 170, startPoint y: 190, endPoint x: 167, endPoint y: 192, distance: 3.2
click select "Select ATF BIS DEA EPA FDA FTR ITAR OFAC Other (OPA)"
select select "FTR"
click select "Select ATF BIS DEA EPA FDA FTR ITAR OFAC Other (OPA)"
click select "Select 30.2(d)(2) 30.36 30.37(a) 30.37(f) 30.37(g) 30.37(h) 30.37(i) 30.37(j) 3…"
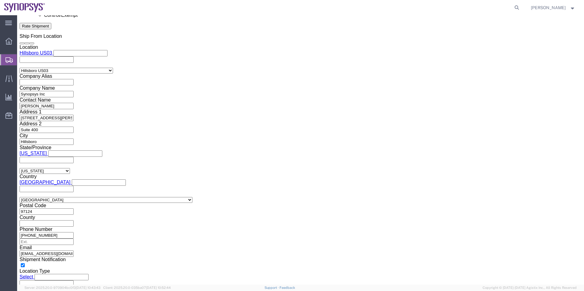
select select "30.36"
click select "Select 30.2(d)(2) 30.36 30.37(a) 30.37(f) 30.37(g) 30.37(h) 30.37(i) 30.37(j) 3…"
click select "Select AES-Direct EEI Carrier File EEI EEI Exempt"
select select "EXEM"
click select "Select AES-Direct EEI Carrier File EEI EEI Exempt"
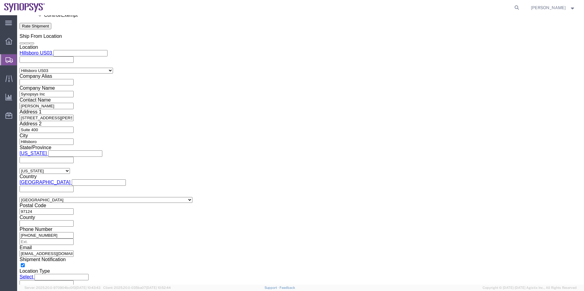
click button "Save"
click icon
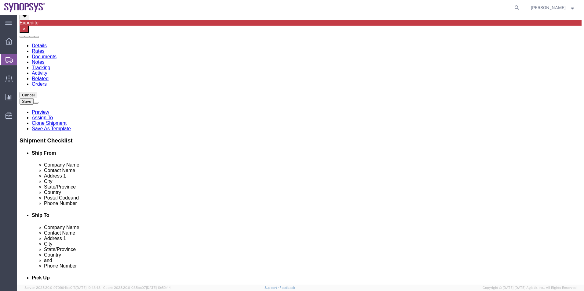
scroll to position [43, 0]
click dd "5661.00 USD"
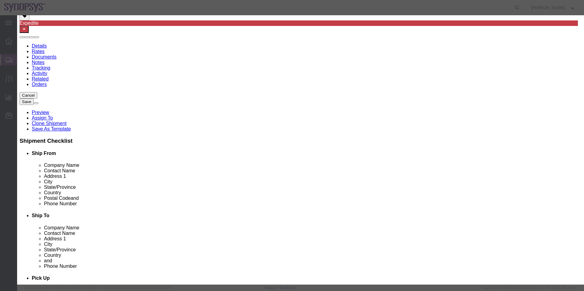
scroll to position [31, 0]
click select "Select ATF BIS DEA EPA FDA FTR ITAR OFAC Other (OPA)"
select select "FTR"
click select "Select ATF BIS DEA EPA FDA FTR ITAR OFAC Other (OPA)"
click select "Select 30.2(d)(2) 30.36 30.37(a) 30.37(f) 30.37(g) 30.37(h) 30.37(i) 30.37(j) 3…"
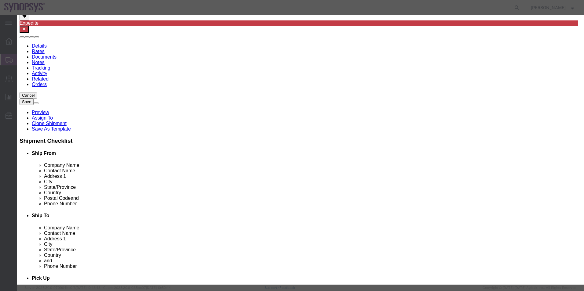
select select "30.36"
click select "Select 30.2(d)(2) 30.36 30.37(a) 30.37(f) 30.37(g) 30.37(h) 30.37(i) 30.37(j) 3…"
click button
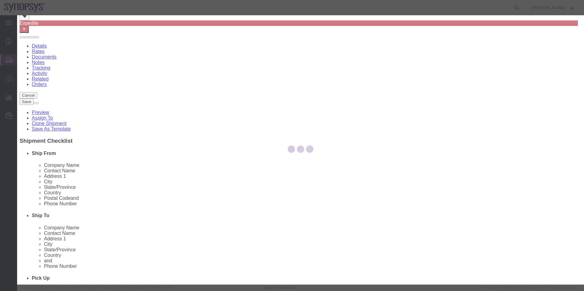
drag, startPoint x: 229, startPoint y: 217, endPoint x: 212, endPoint y: 201, distance: 22.9
click select "Select ATF BIS DEA EPA FDA FTR ITAR OFAC Other (OPA)"
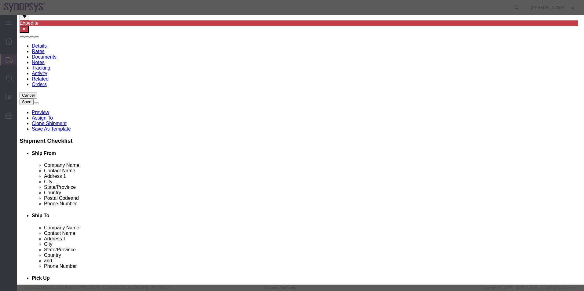
select select "FTR"
click select "Select ATF BIS DEA EPA FDA FTR ITAR OFAC Other (OPA)"
click select "Select 30.2(d)(2) 30.36 30.37(a) 30.37(f) 30.37(g) 30.37(h) 30.37(i) 30.37(j) 3…"
select select "30.36"
click select "Select 30.2(d)(2) 30.36 30.37(a) 30.37(f) 30.37(g) 30.37(h) 30.37(i) 30.37(j) 3…"
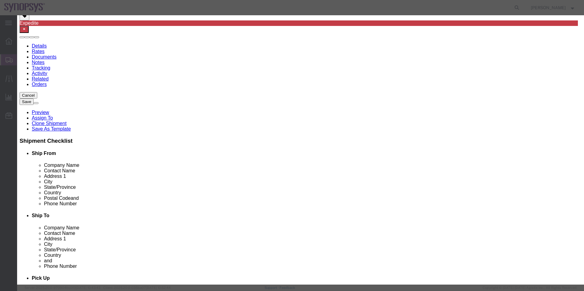
click button
drag, startPoint x: 228, startPoint y: 217, endPoint x: 210, endPoint y: 201, distance: 22.9
click select "Select ATF BIS DEA EPA FDA FTR ITAR OFAC Other (OPA)"
select select "FTR"
click select "Select ATF BIS DEA EPA FDA FTR ITAR OFAC Other (OPA)"
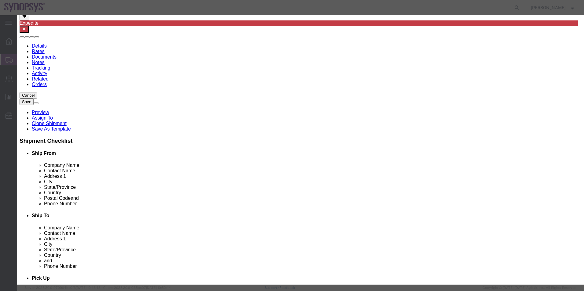
click select "Select 30.2(d)(2) 30.36 30.37(a) 30.37(f) 30.37(g) 30.37(h) 30.37(i) 30.37(j) 3…"
select select "30.36"
click select "Select 30.2(d)(2) 30.36 30.37(a) 30.37(f) 30.37(g) 30.37(h) 30.37(i) 30.37(j) 3…"
click button
drag, startPoint x: 236, startPoint y: 217, endPoint x: 219, endPoint y: 201, distance: 22.9
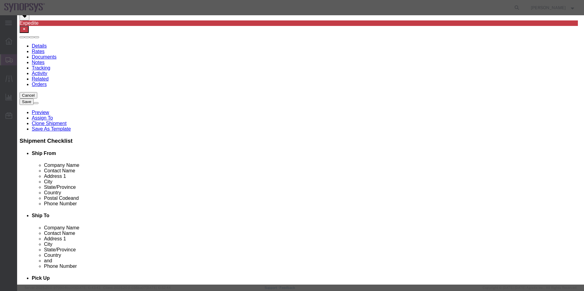
click select "Select ATF BIS DEA EPA FDA FTR ITAR OFAC Other (OPA)"
select select "FTR"
click select "Select ATF BIS DEA EPA FDA FTR ITAR OFAC Other (OPA)"
click select "Select 30.2(d)(2) 30.36 30.37(a) 30.37(f) 30.37(g) 30.37(h) 30.37(i) 30.37(j) 3…"
select select "30.36"
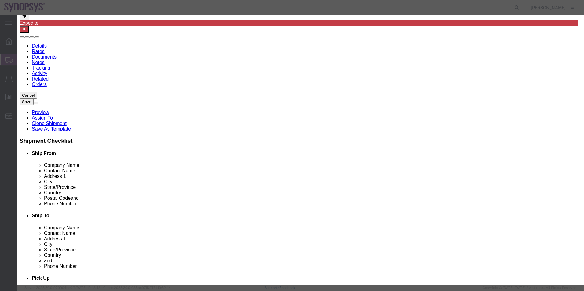
click select "Select 30.2(d)(2) 30.36 30.37(a) 30.37(f) 30.37(g) 30.37(h) 30.37(i) 30.37(j) 3…"
click button
drag, startPoint x: 235, startPoint y: 219, endPoint x: 218, endPoint y: 204, distance: 22.9
click select "Select ATF BIS DEA EPA FDA FTR ITAR OFAC Other (OPA)"
select select "FTR"
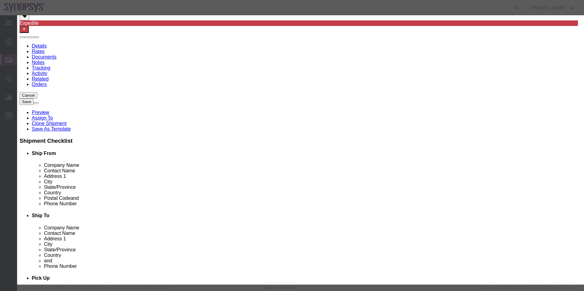
click select "Select ATF BIS DEA EPA FDA FTR ITAR OFAC Other (OPA)"
click select "Select 30.2(d)(2) 30.36 30.37(a) 30.37(f) 30.37(g) 30.37(h) 30.37(i) 30.37(j) 3…"
select select "30.36"
click select "Select 30.2(d)(2) 30.36 30.37(a) 30.37(f) 30.37(g) 30.37(h) 30.37(i) 30.37(j) 3…"
click button
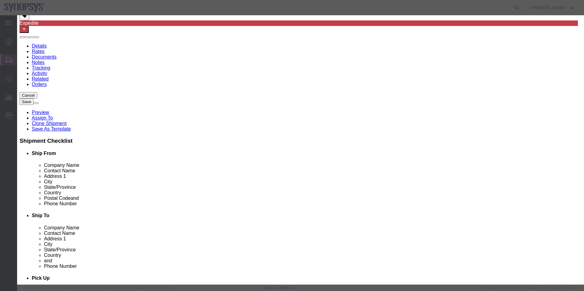
click select "Select ATF BIS DEA EPA FDA FTR ITAR OFAC Other (OPA)"
select select "FTR"
click select "Select ATF BIS DEA EPA FDA FTR ITAR OFAC Other (OPA)"
click select "Select 30.2(d)(2) 30.36 30.37(a) 30.37(f) 30.37(g) 30.37(h) 30.37(i) 30.37(j) 3…"
select select "30.36"
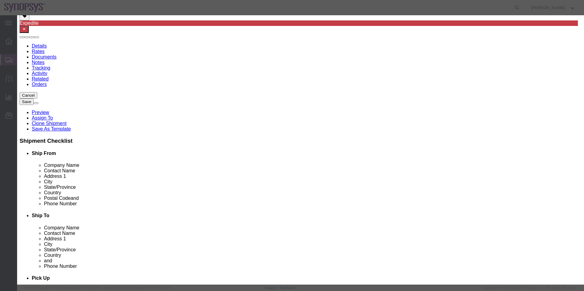
click select "Select 30.2(d)(2) 30.36 30.37(a) 30.37(f) 30.37(g) 30.37(h) 30.37(i) 30.37(j) 3…"
click button "Save & Close"
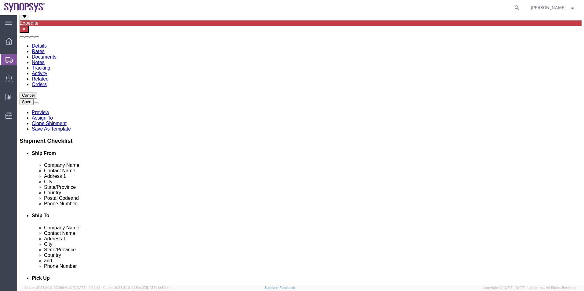
click icon
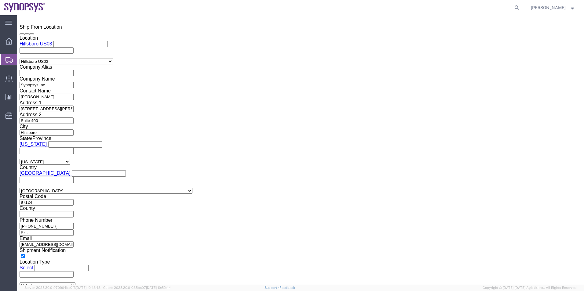
scroll to position [502, 0]
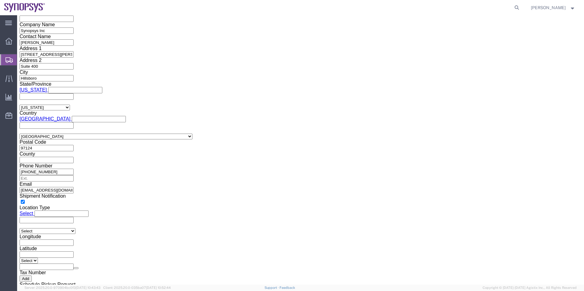
click button "Rate Shipment"
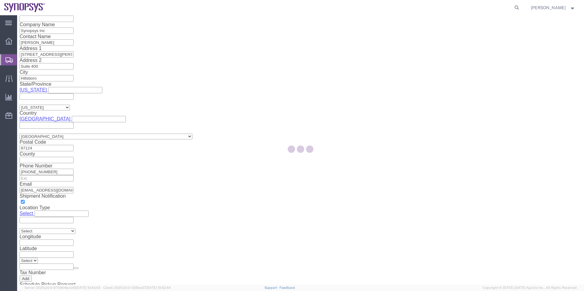
scroll to position [0, 0]
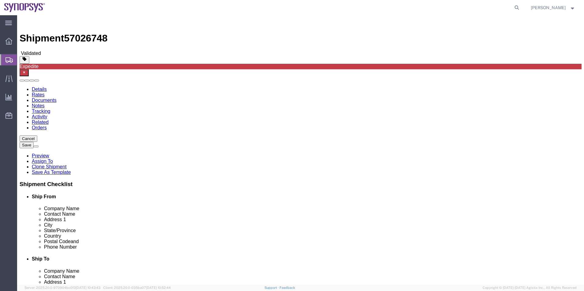
click at [32, 87] on link "Details" at bounding box center [39, 89] width 15 height 5
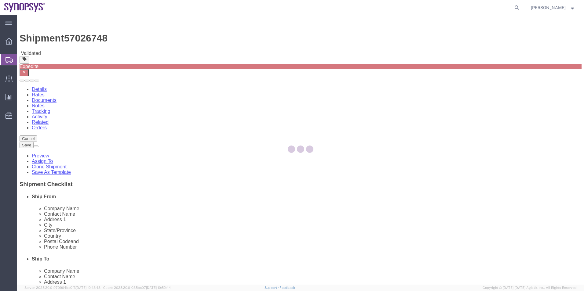
select select "63190"
select select "63078"
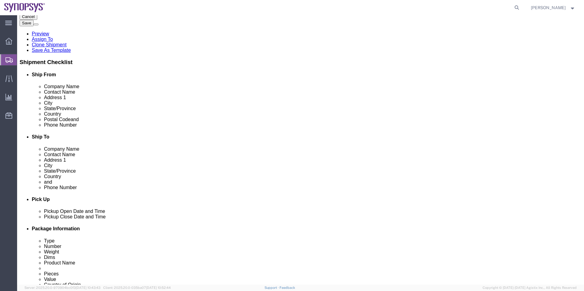
click div "Oct 03 2025 3:51 PM"
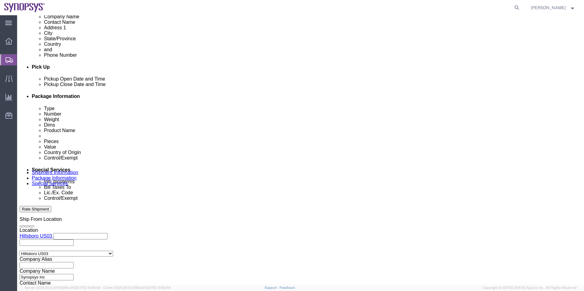
type input "4:51 PM"
click button "Apply"
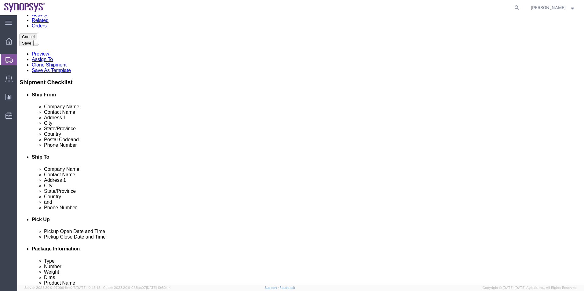
scroll to position [0, 0]
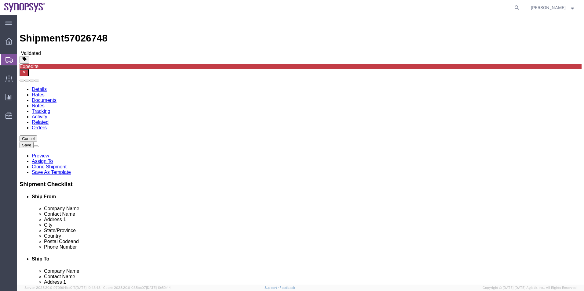
click link "Special Services"
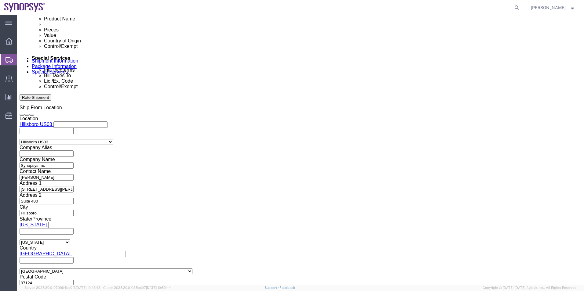
scroll to position [428, 0]
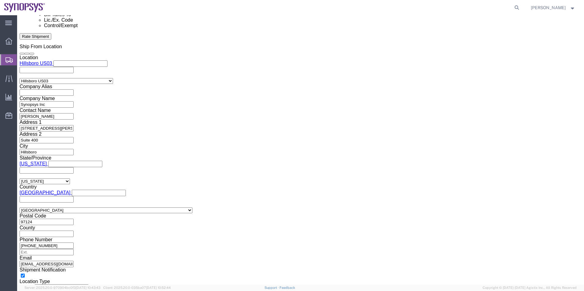
click div "To Enter Email Address Include shipping documents What documents that would lik…"
click input "text"
paste input "ebeilste@synopsys.com"
type input "ebeilste@synopsys.com"
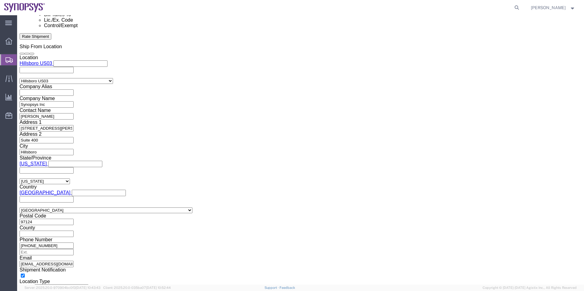
click button "Rate Shipment"
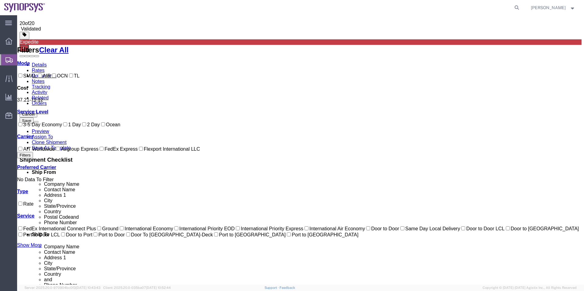
scroll to position [19, 0]
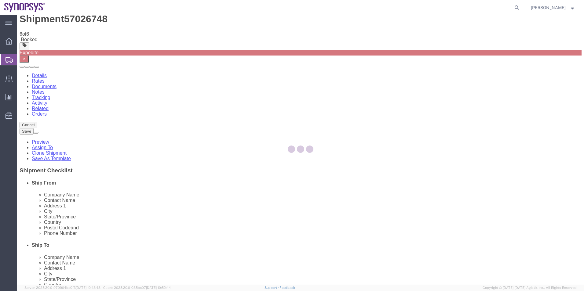
scroll to position [0, 0]
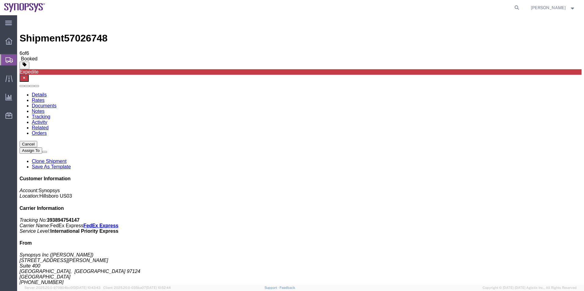
click at [0, 0] on span "Shipment Manager" at bounding box center [0, 0] width 0 height 0
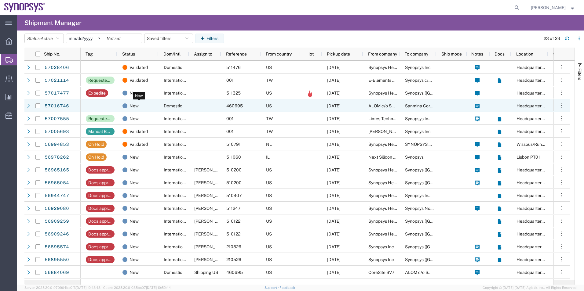
click at [155, 108] on div "New" at bounding box center [138, 106] width 33 height 13
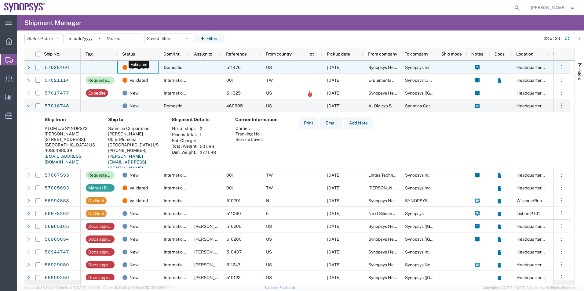
click at [144, 70] on span "Validated" at bounding box center [139, 67] width 18 height 13
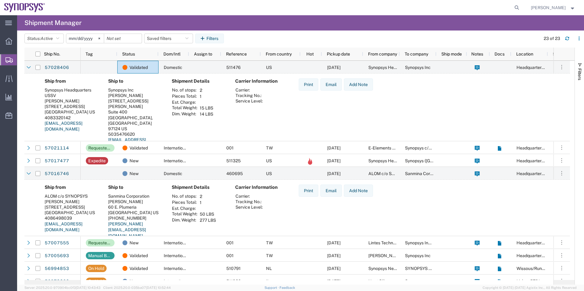
click at [446, 99] on div "Ship from Synopsys Headquarters USSV BettyJayne Lazon 675 Almanor Ave Sunnyvale…" at bounding box center [302, 115] width 525 height 75
